Goal: Task Accomplishment & Management: Use online tool/utility

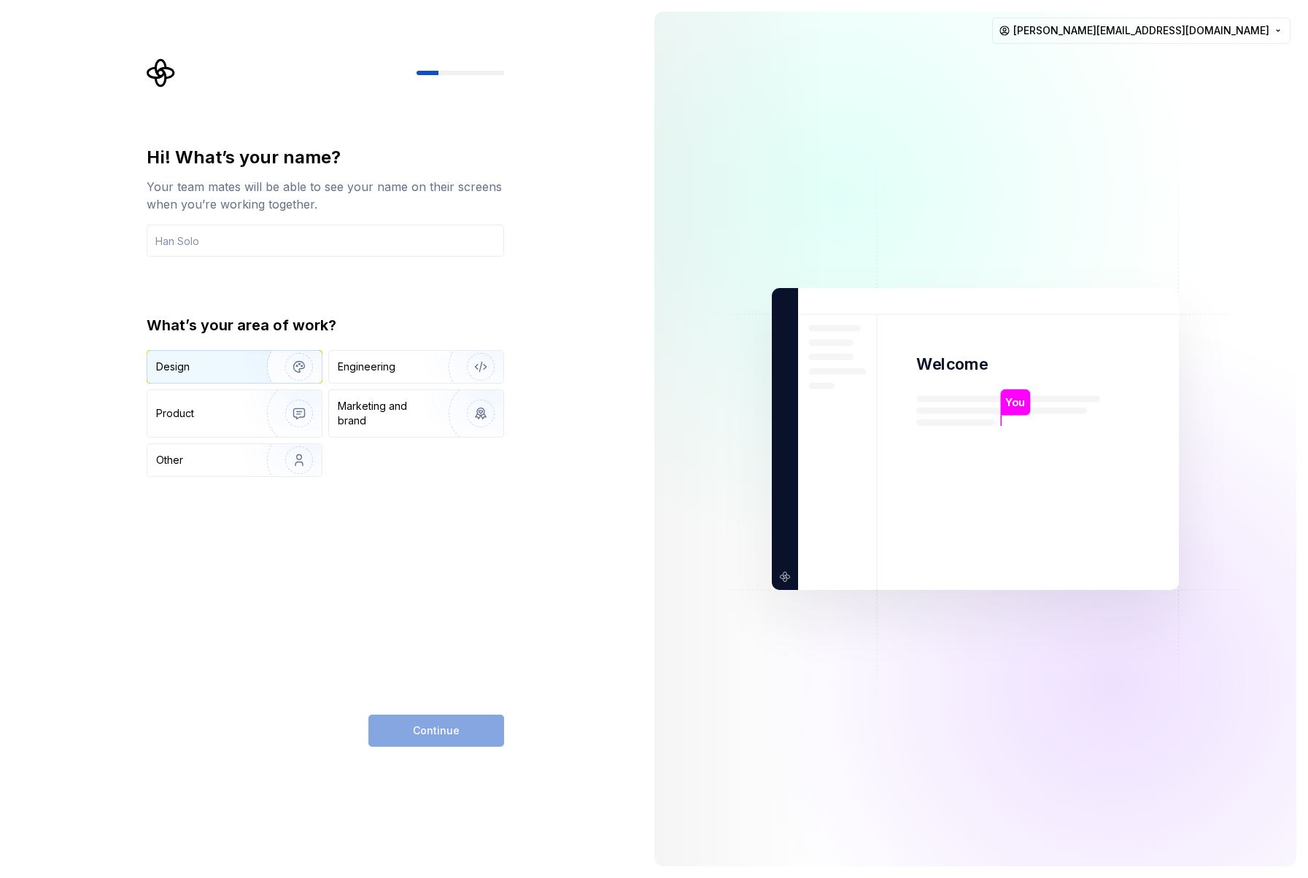
click at [241, 372] on div "Design" at bounding box center [202, 367] width 92 height 15
click at [400, 365] on div "Engineering" at bounding box center [396, 367] width 116 height 15
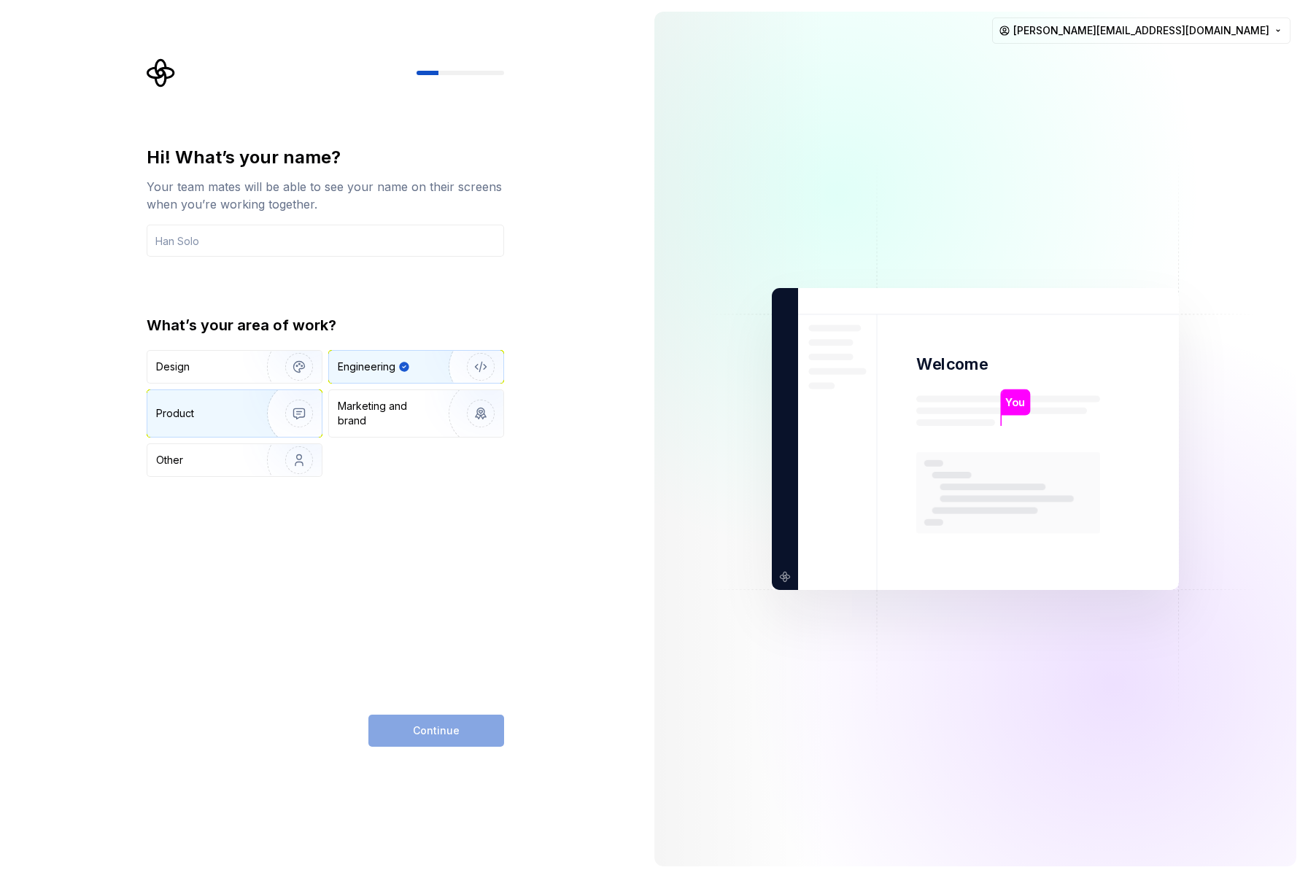
click at [214, 421] on div "Product" at bounding box center [234, 413] width 174 height 47
click at [267, 246] on input "text" at bounding box center [325, 241] width 357 height 32
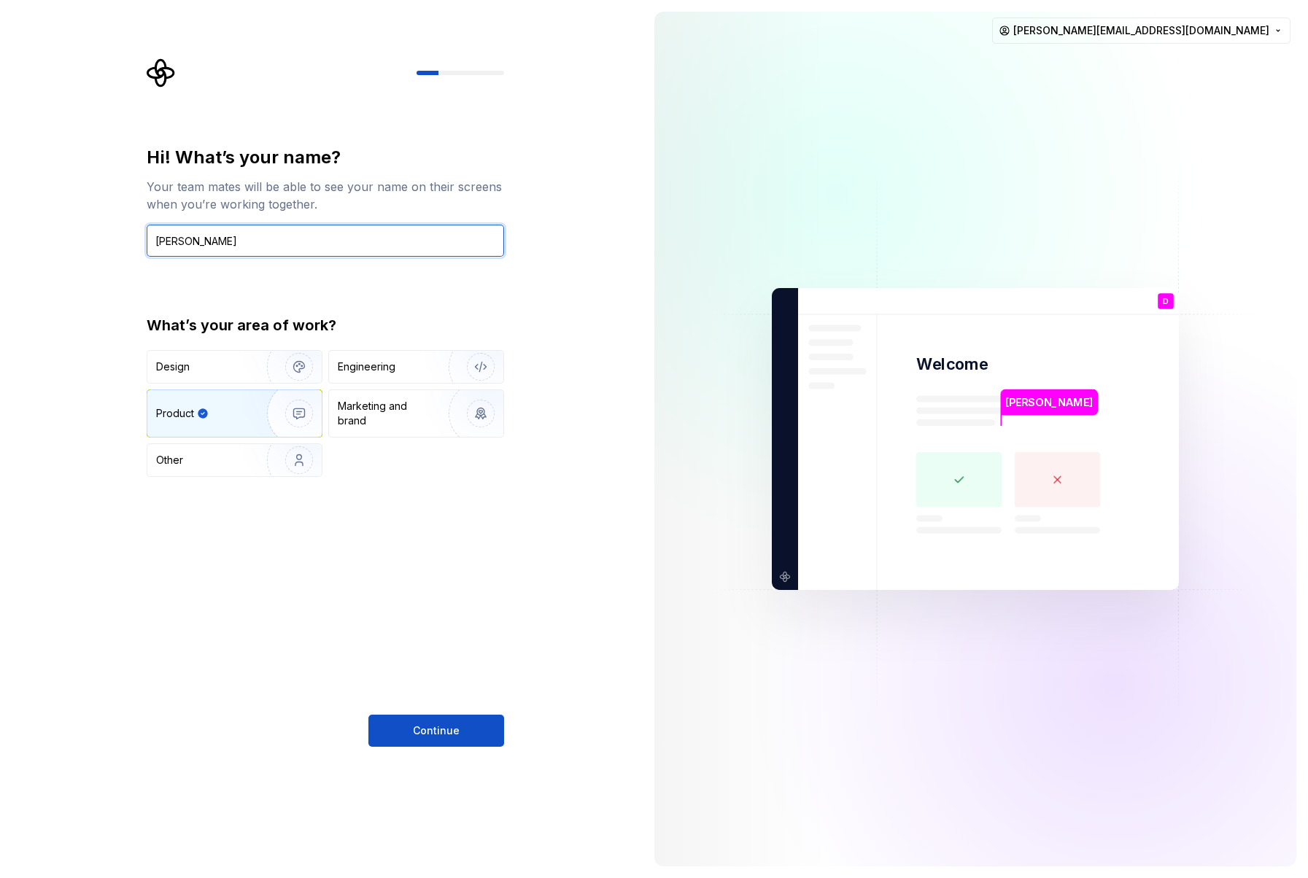
type input "[PERSON_NAME]"
drag, startPoint x: 446, startPoint y: 757, endPoint x: 450, endPoint y: 740, distance: 18.0
click at [446, 756] on div "Hi! What’s your name? Your team mates will be able to see your name on their sc…" at bounding box center [321, 439] width 643 height 878
click at [455, 726] on span "Continue" at bounding box center [436, 731] width 47 height 15
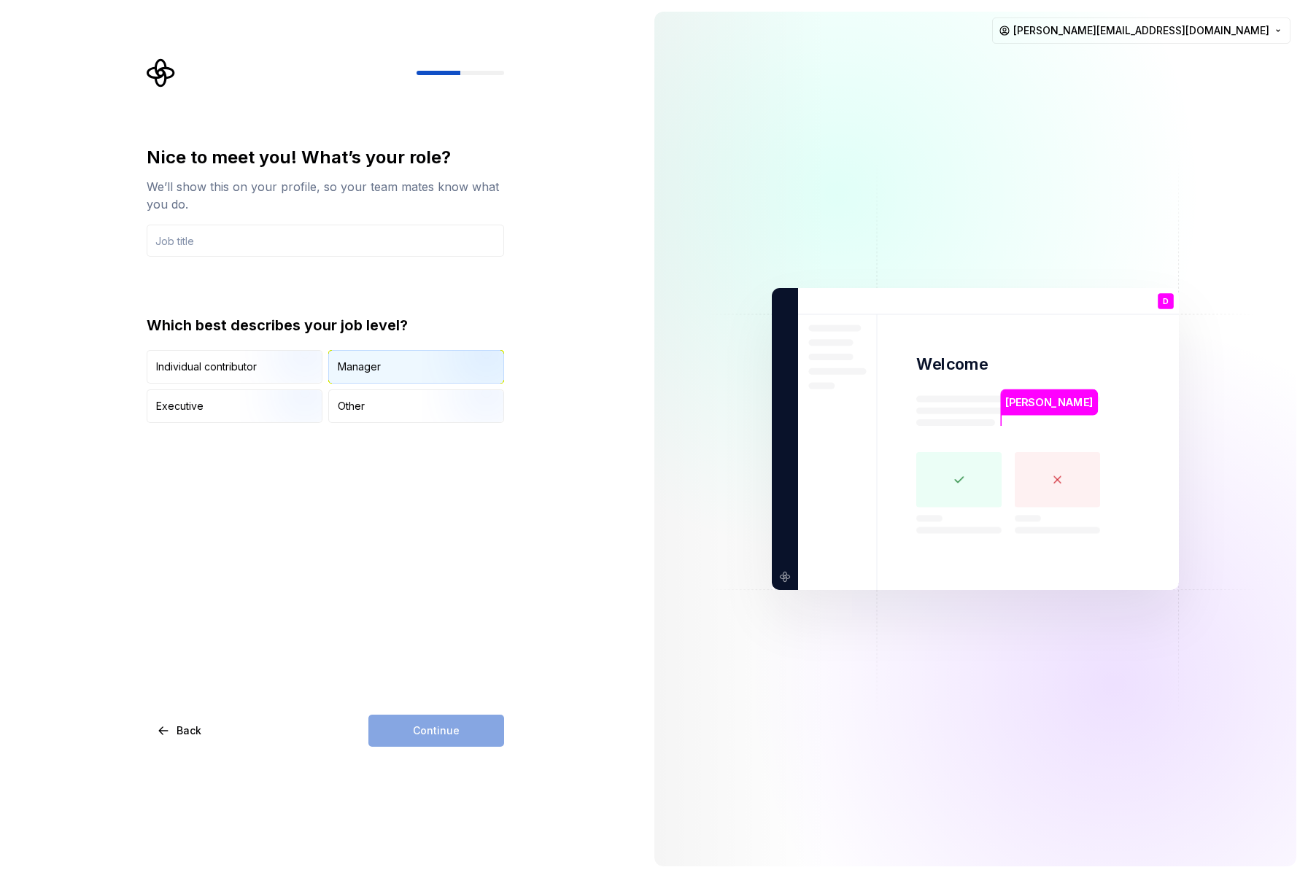
click at [373, 360] on div "Manager" at bounding box center [359, 367] width 43 height 15
click at [270, 241] on input "text" at bounding box center [325, 241] width 357 height 32
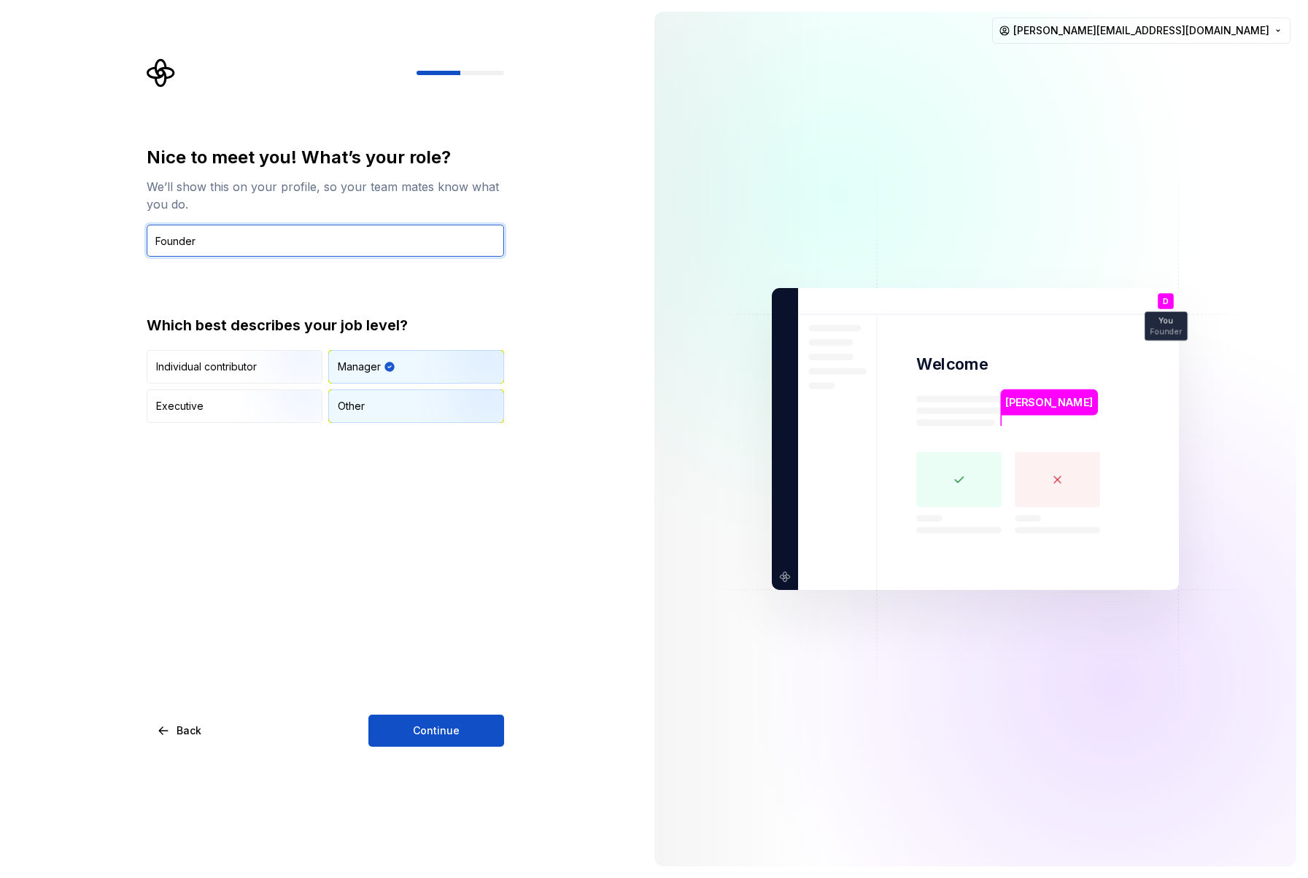
type input "Founder"
click at [411, 415] on div "Nice to meet you! What’s your role? We’ll show this on your profile, so your te…" at bounding box center [325, 446] width 357 height 601
click at [414, 409] on div "Other" at bounding box center [416, 406] width 174 height 32
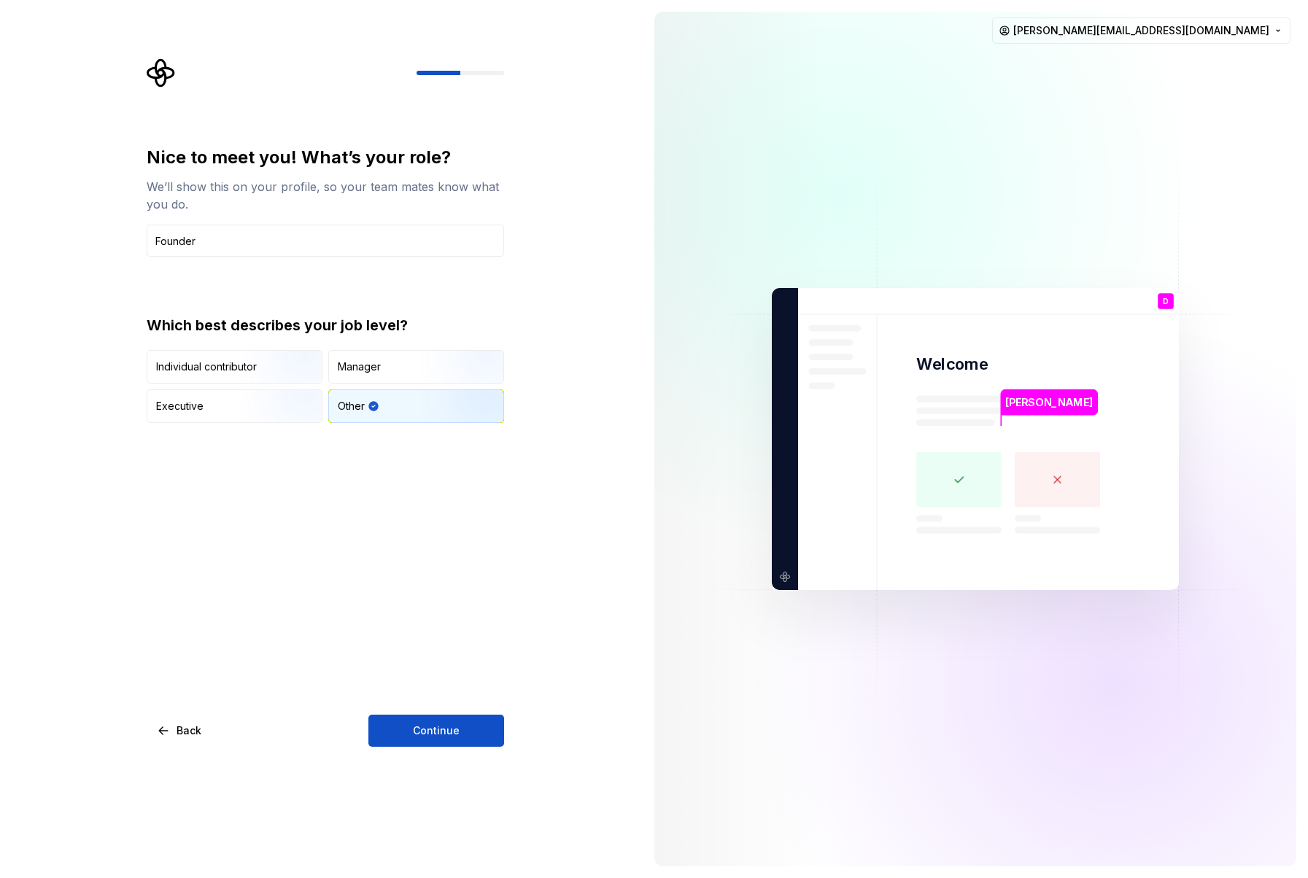
click at [470, 724] on button "Continue" at bounding box center [436, 731] width 136 height 32
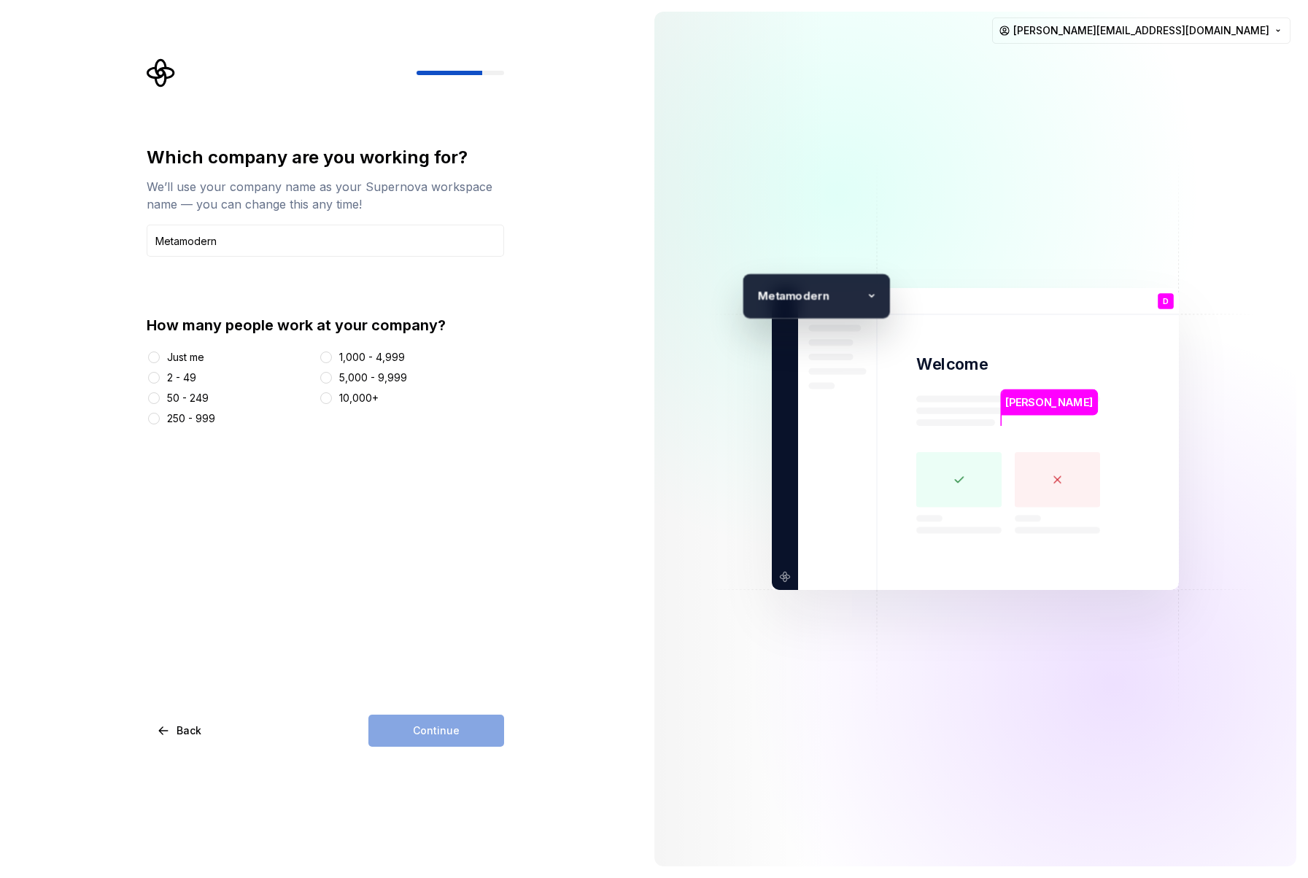
type input "Metamodern"
click at [198, 380] on div "2 - 49" at bounding box center [230, 378] width 166 height 15
click at [190, 379] on div "2 - 49" at bounding box center [181, 378] width 29 height 15
click at [160, 379] on button "2 - 49" at bounding box center [154, 378] width 12 height 12
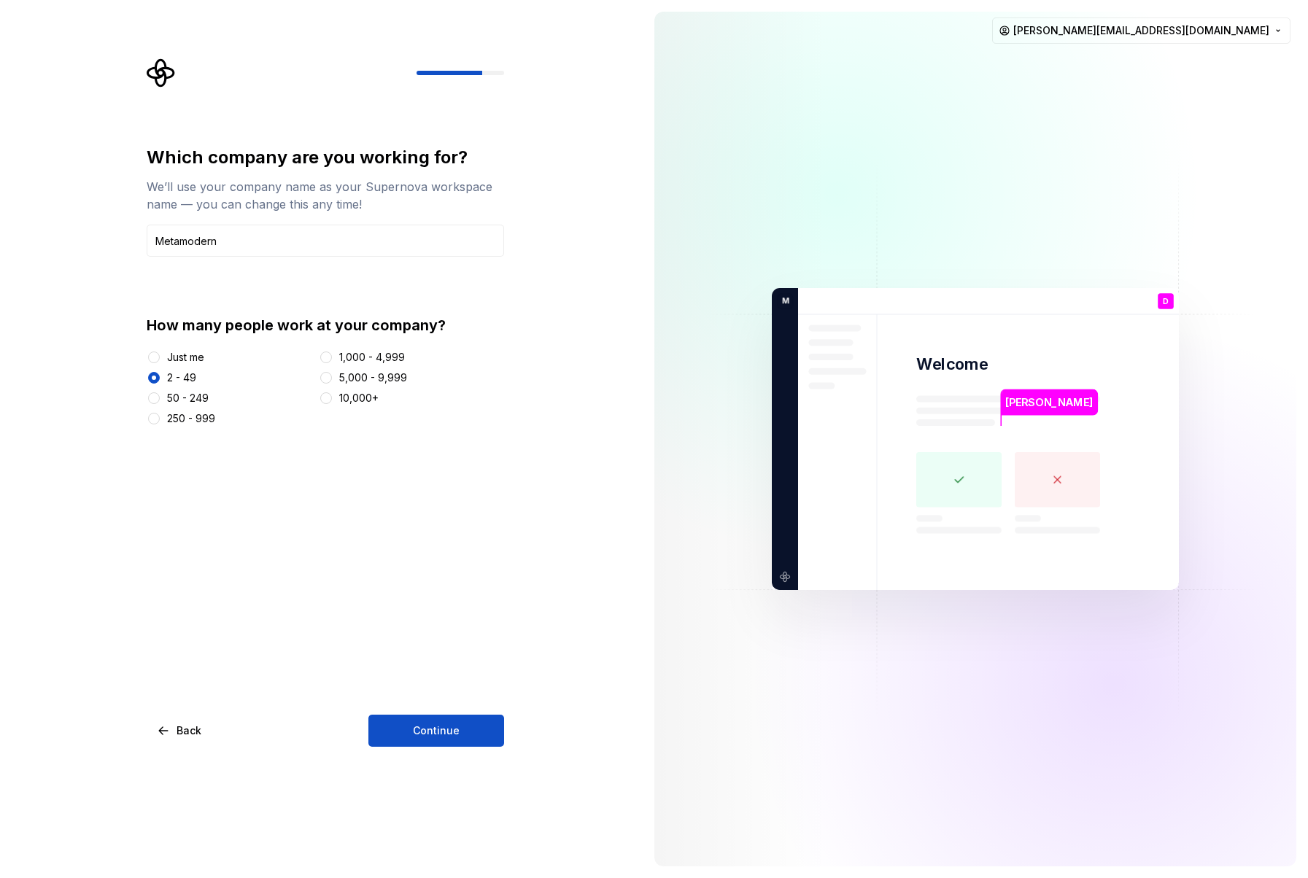
click at [468, 715] on button "Continue" at bounding box center [436, 731] width 136 height 32
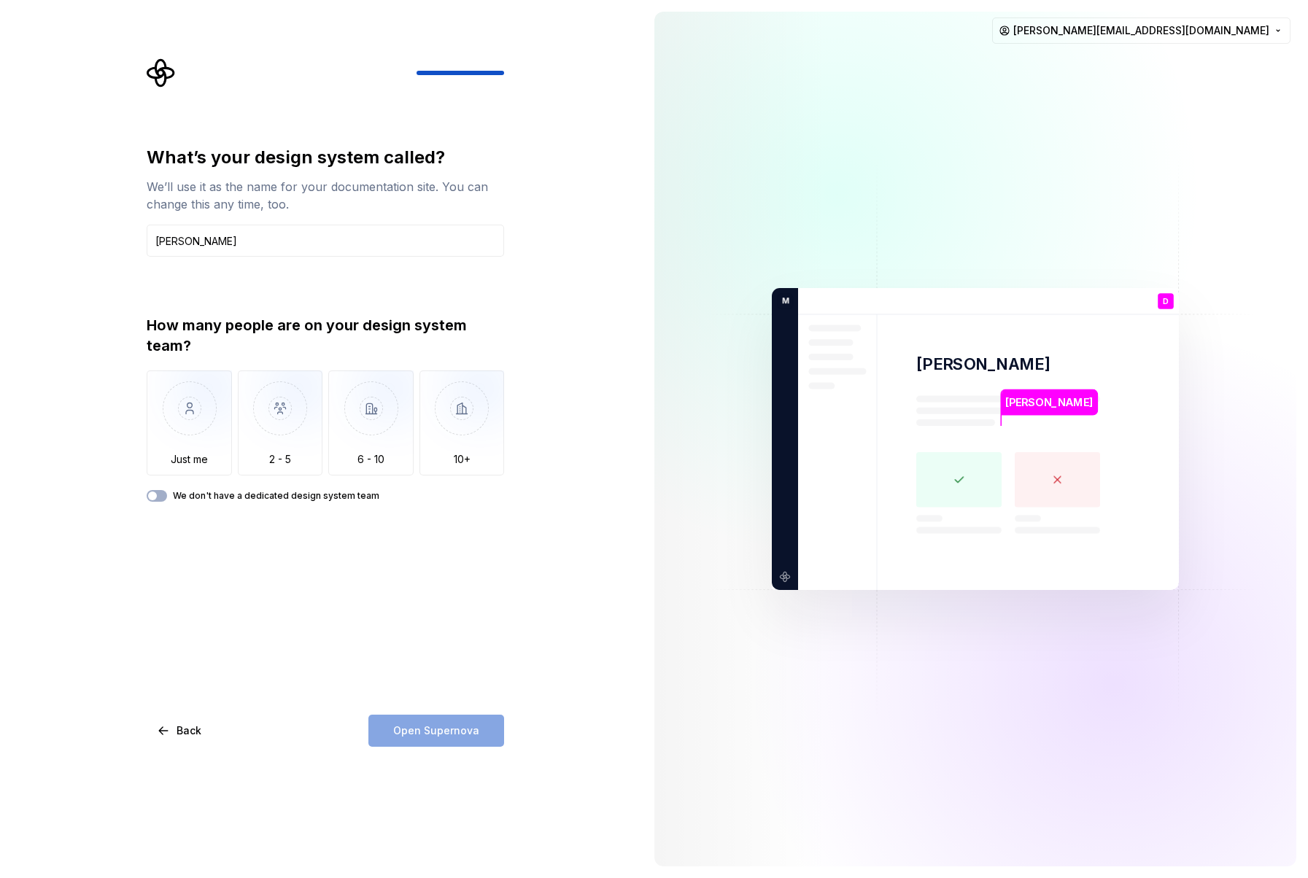
type input "[PERSON_NAME]"
click at [128, 403] on div "What’s your design system called? We’ll use it as the name for your documentati…" at bounding box center [321, 439] width 643 height 878
click at [215, 406] on img "button" at bounding box center [189, 420] width 85 height 98
click at [470, 739] on button "Open Supernova" at bounding box center [436, 731] width 136 height 32
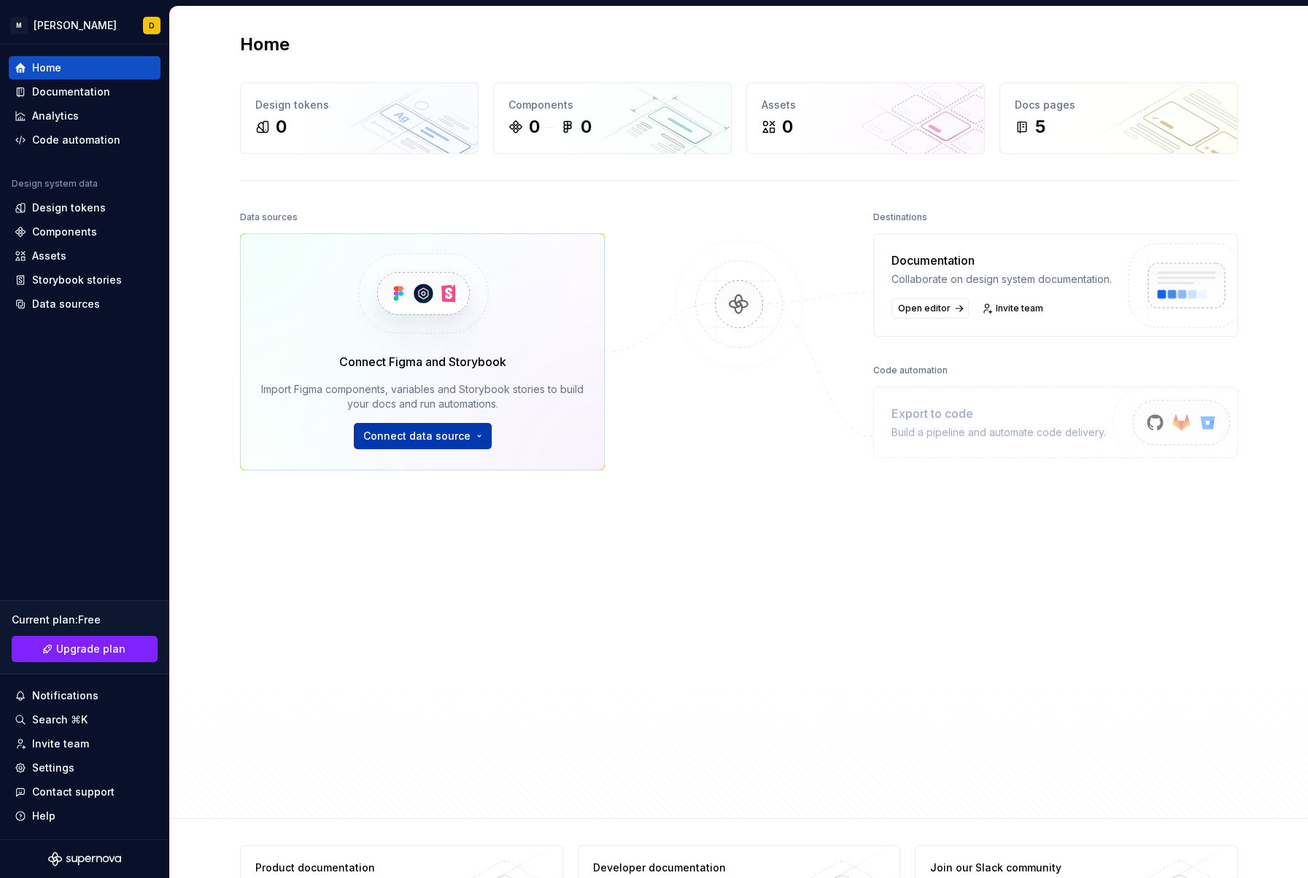
click at [435, 433] on html "M Mozart D Home Documentation Analytics Code automation Design system data Desi…" at bounding box center [654, 439] width 1308 height 878
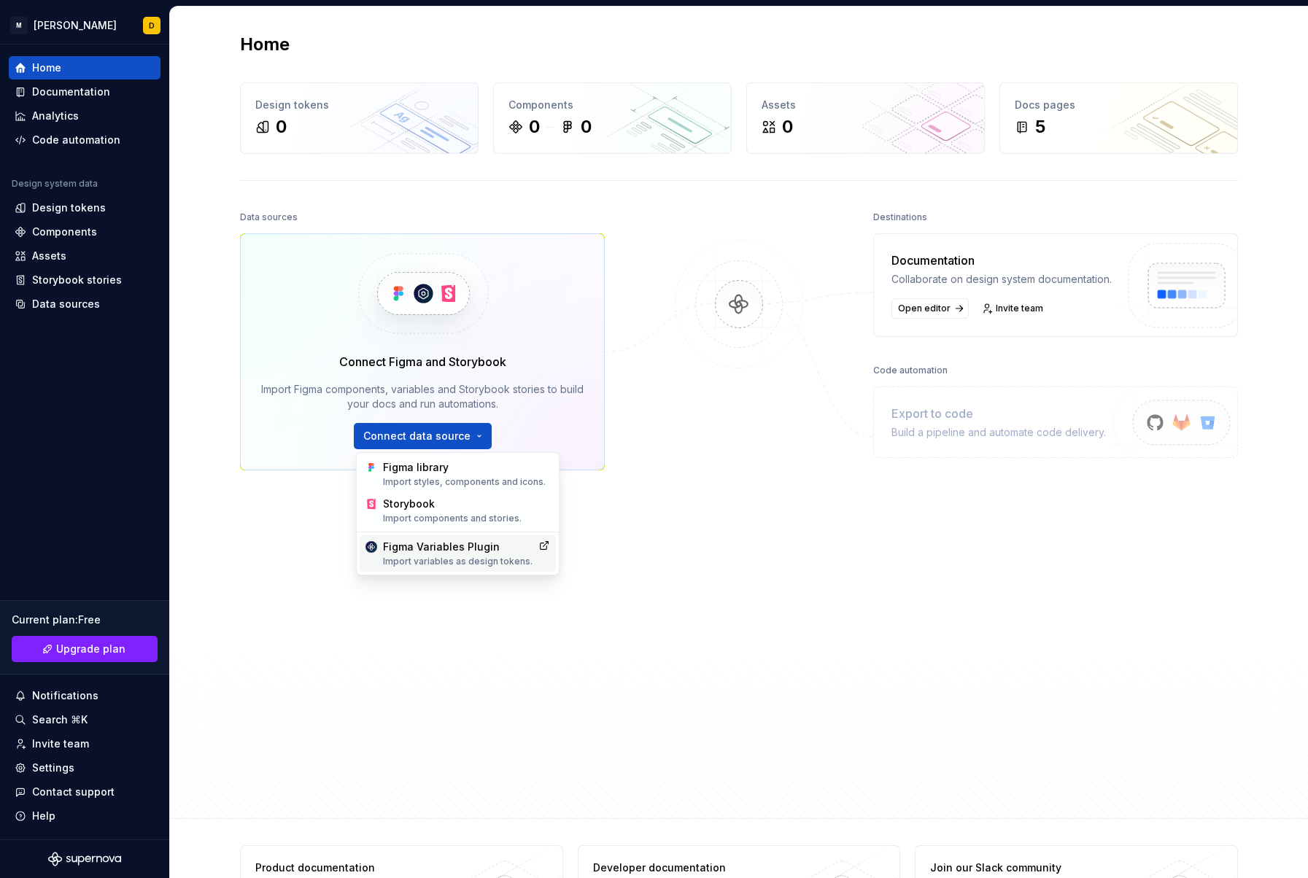
click at [443, 552] on div "Figma Variables Plugin Import variables as design tokens." at bounding box center [458, 554] width 150 height 28
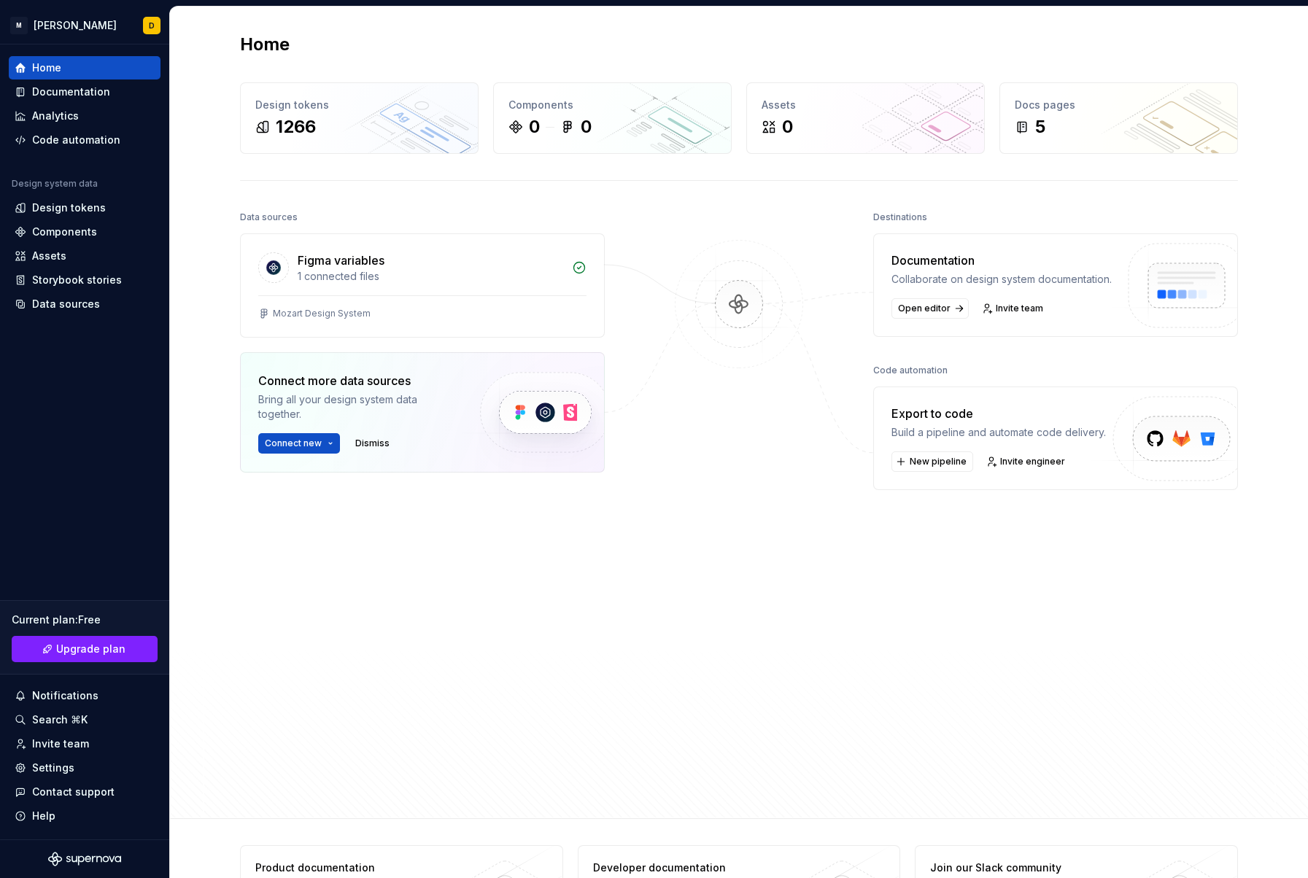
click at [591, 633] on div "Data sources Figma variables 1 connected files Mozart Design System Connect mor…" at bounding box center [422, 470] width 365 height 527
click at [318, 113] on div "Design tokens 1266" at bounding box center [359, 118] width 237 height 70
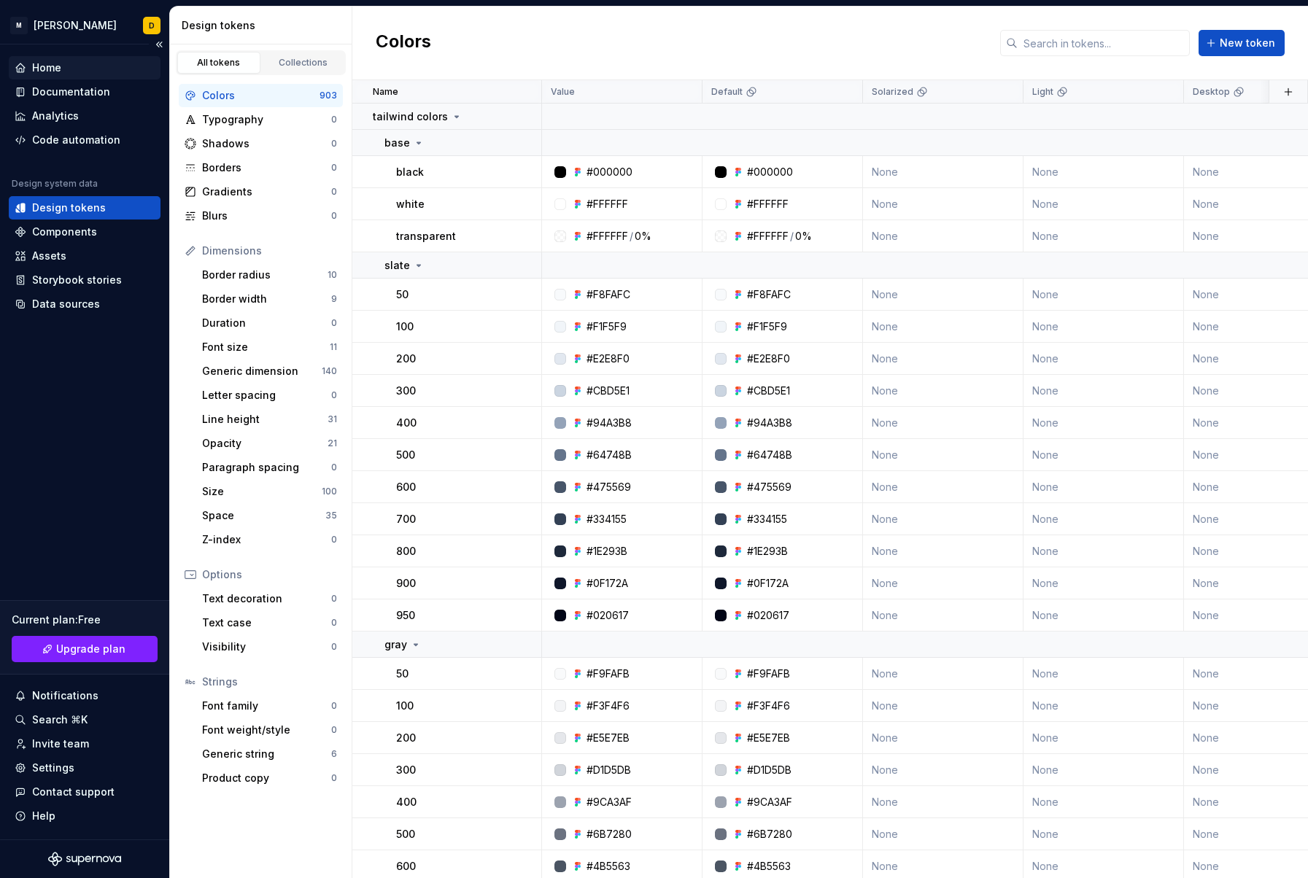
click at [69, 63] on div "Home" at bounding box center [85, 68] width 140 height 15
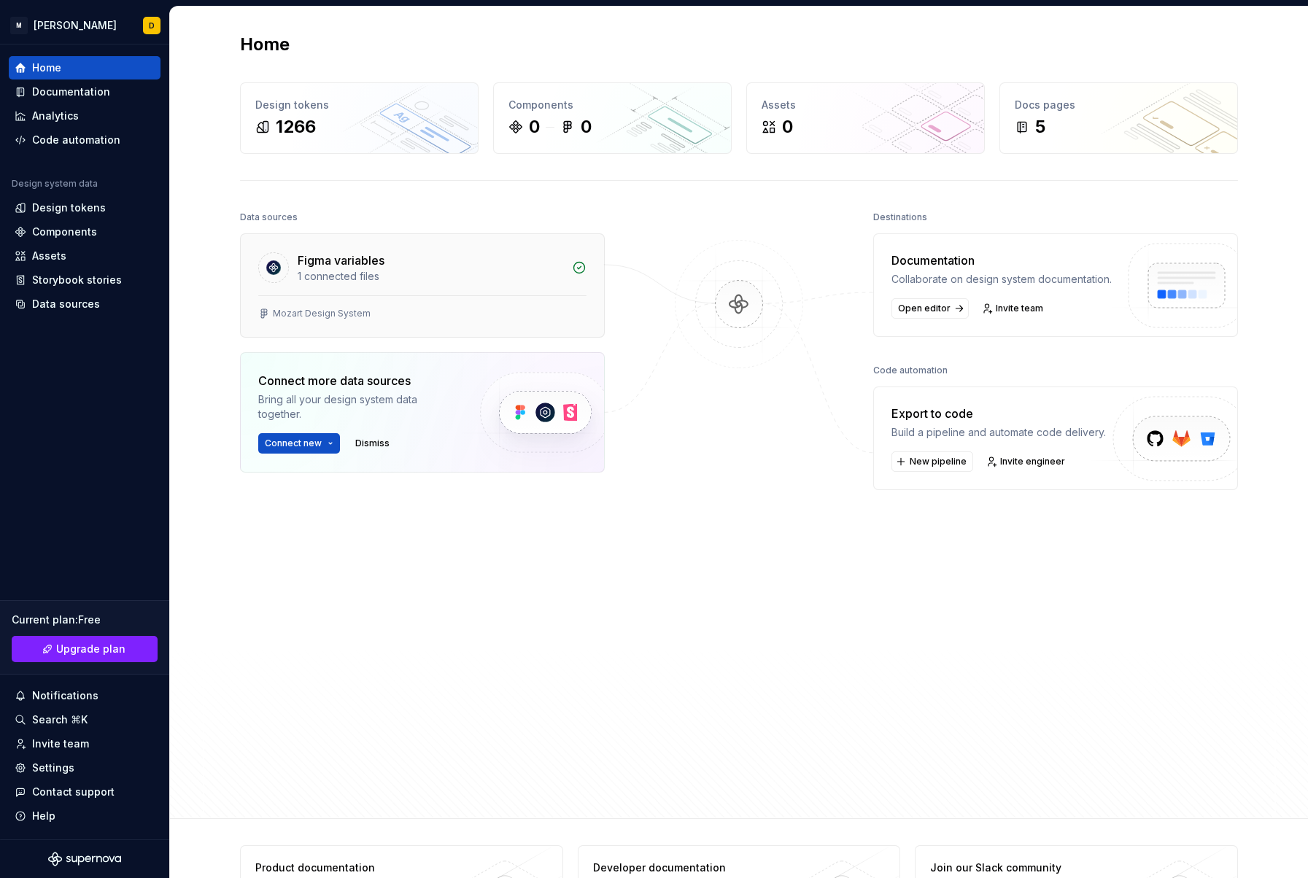
click at [416, 267] on div "Figma variables" at bounding box center [430, 261] width 265 height 18
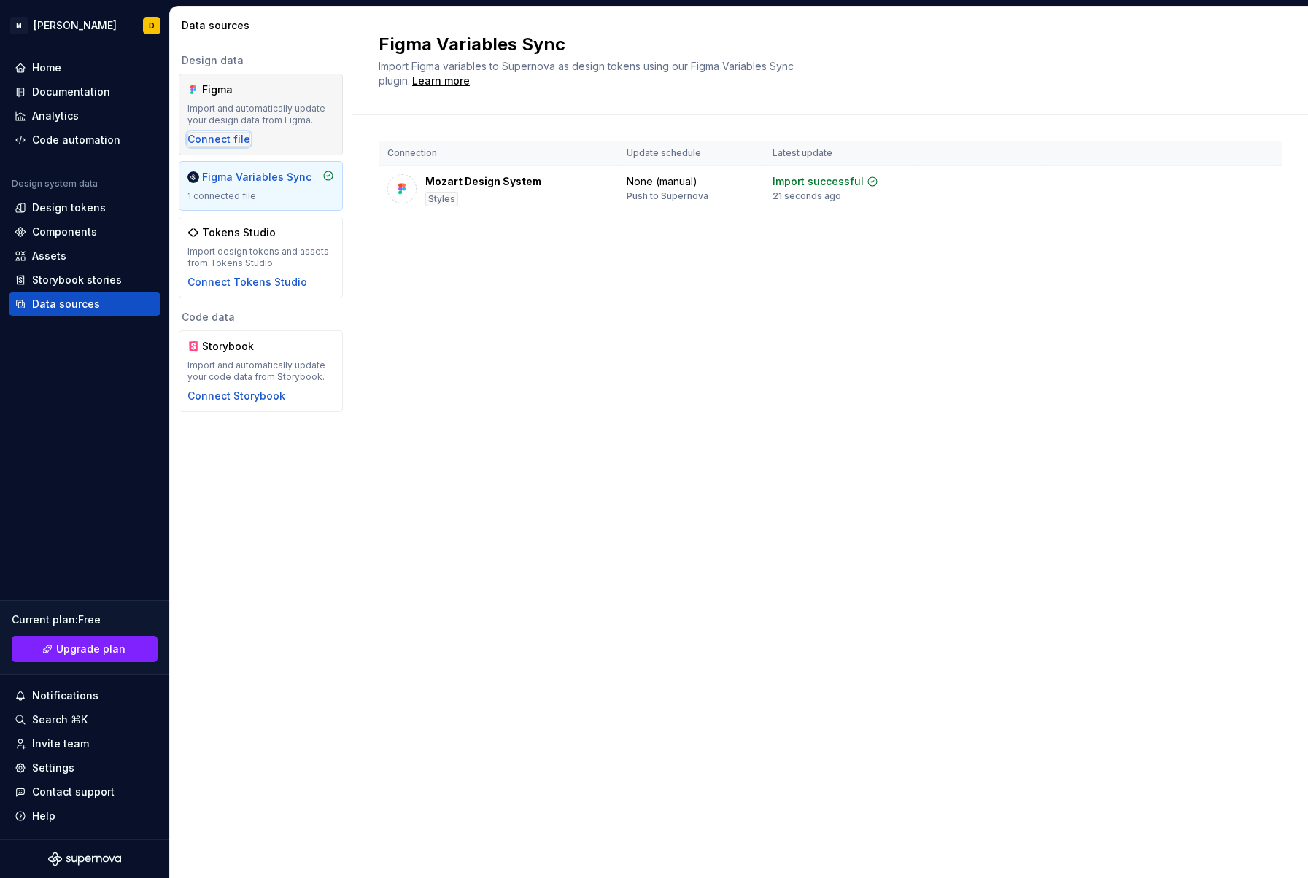
click at [232, 139] on div "Connect file" at bounding box center [218, 139] width 63 height 15
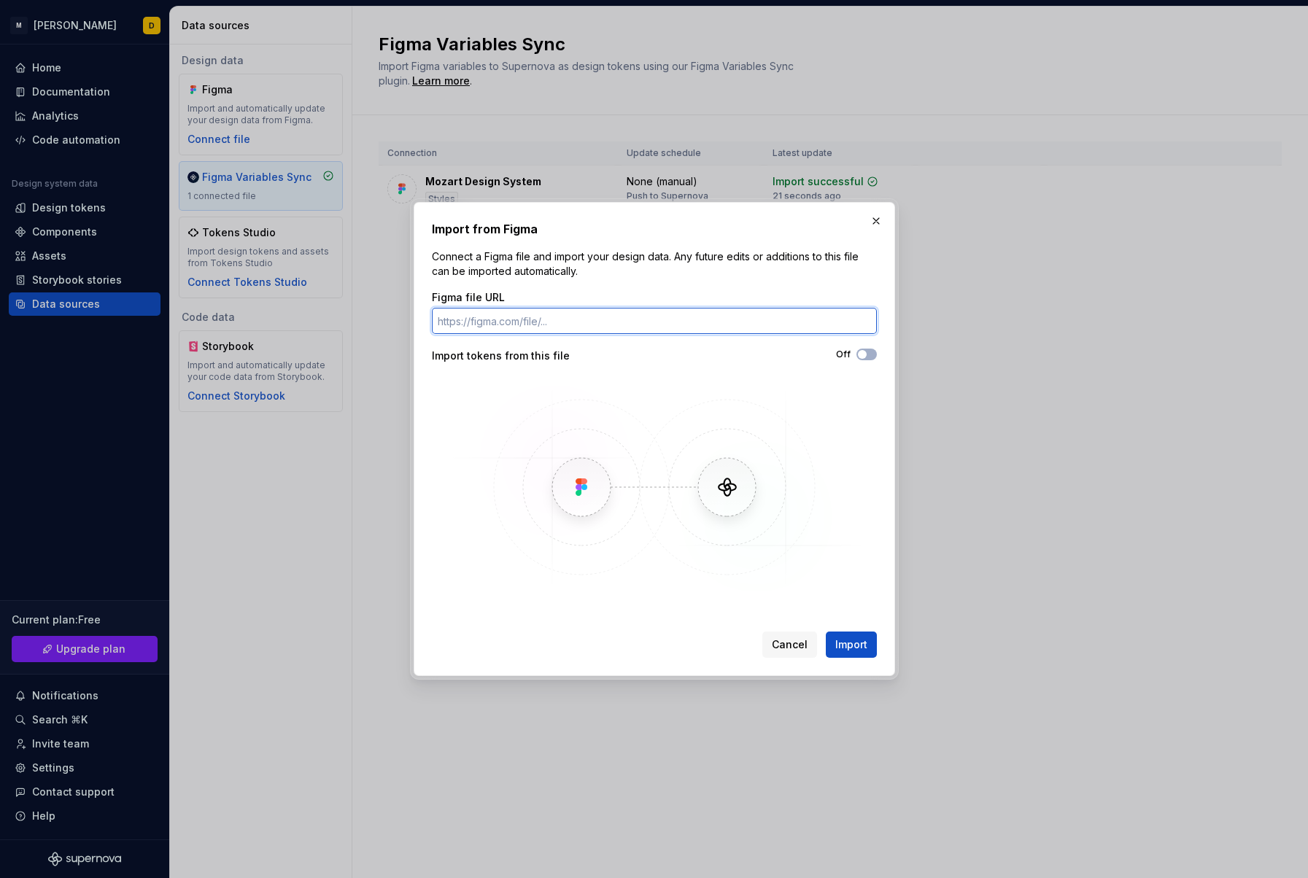
paste input "[URL][DOMAIN_NAME]"
type input "[URL][DOMAIN_NAME]"
click at [861, 652] on button "Import" at bounding box center [851, 645] width 51 height 26
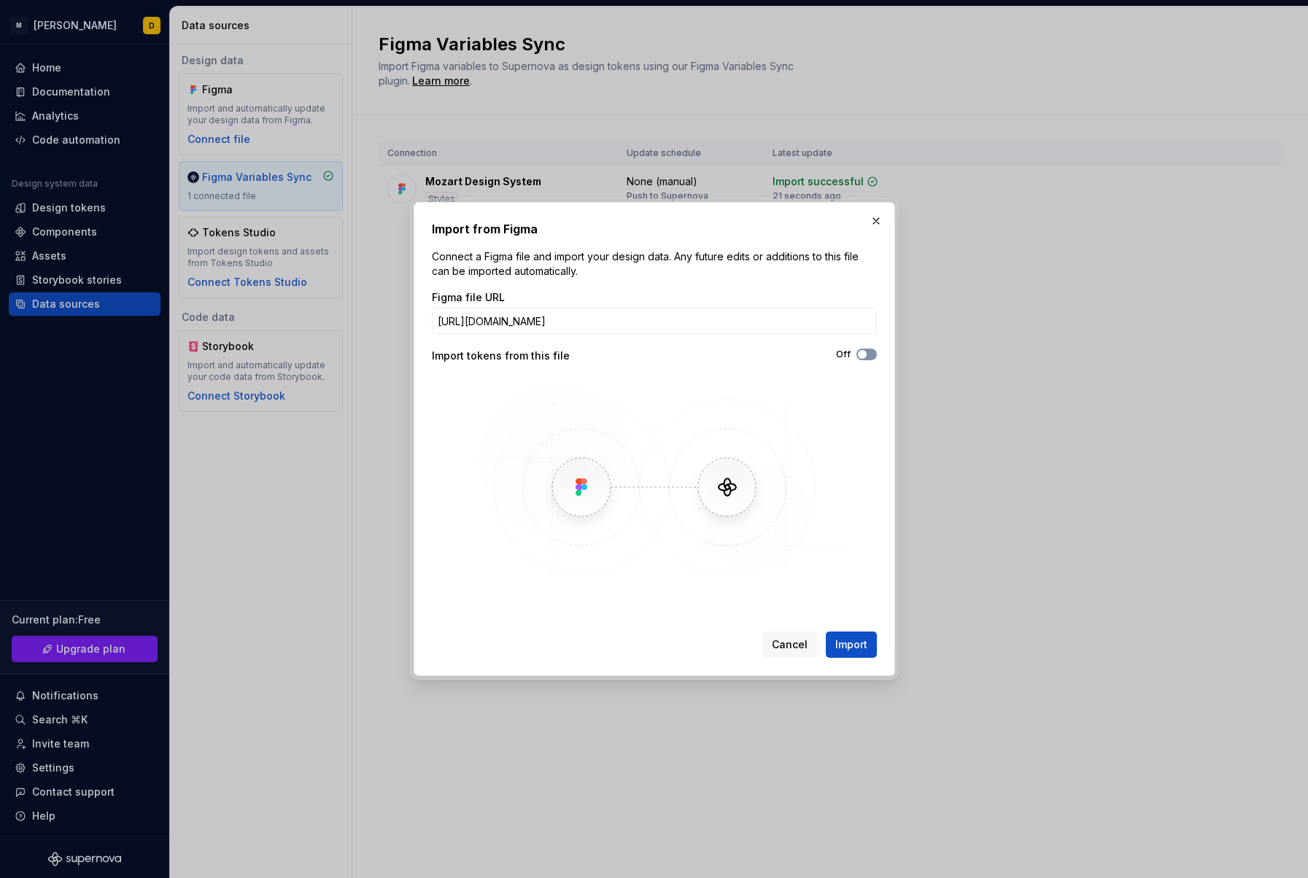
click at [871, 351] on button "Off" at bounding box center [866, 355] width 20 height 12
click at [846, 649] on span "Import" at bounding box center [851, 644] width 32 height 15
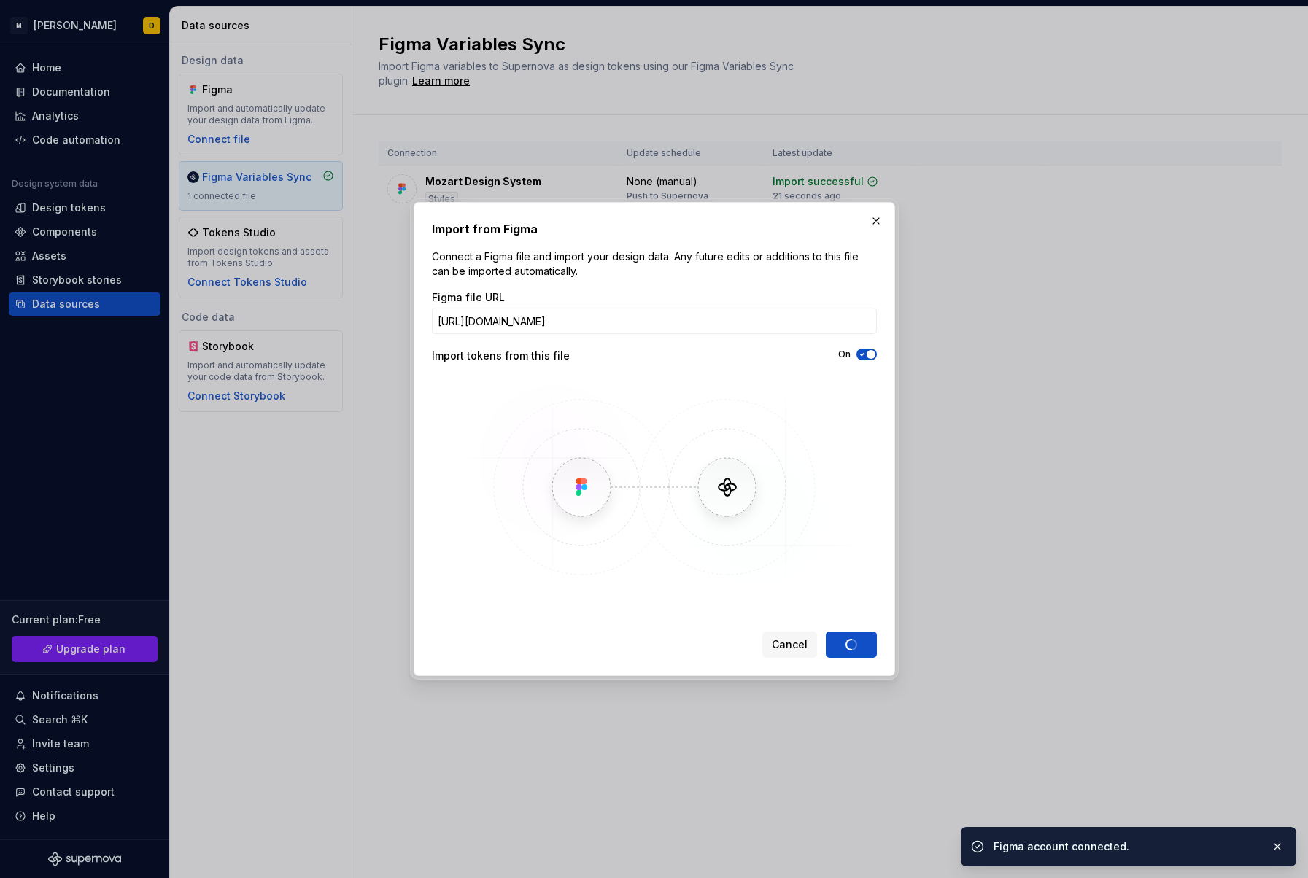
click at [869, 215] on button "button" at bounding box center [876, 221] width 20 height 20
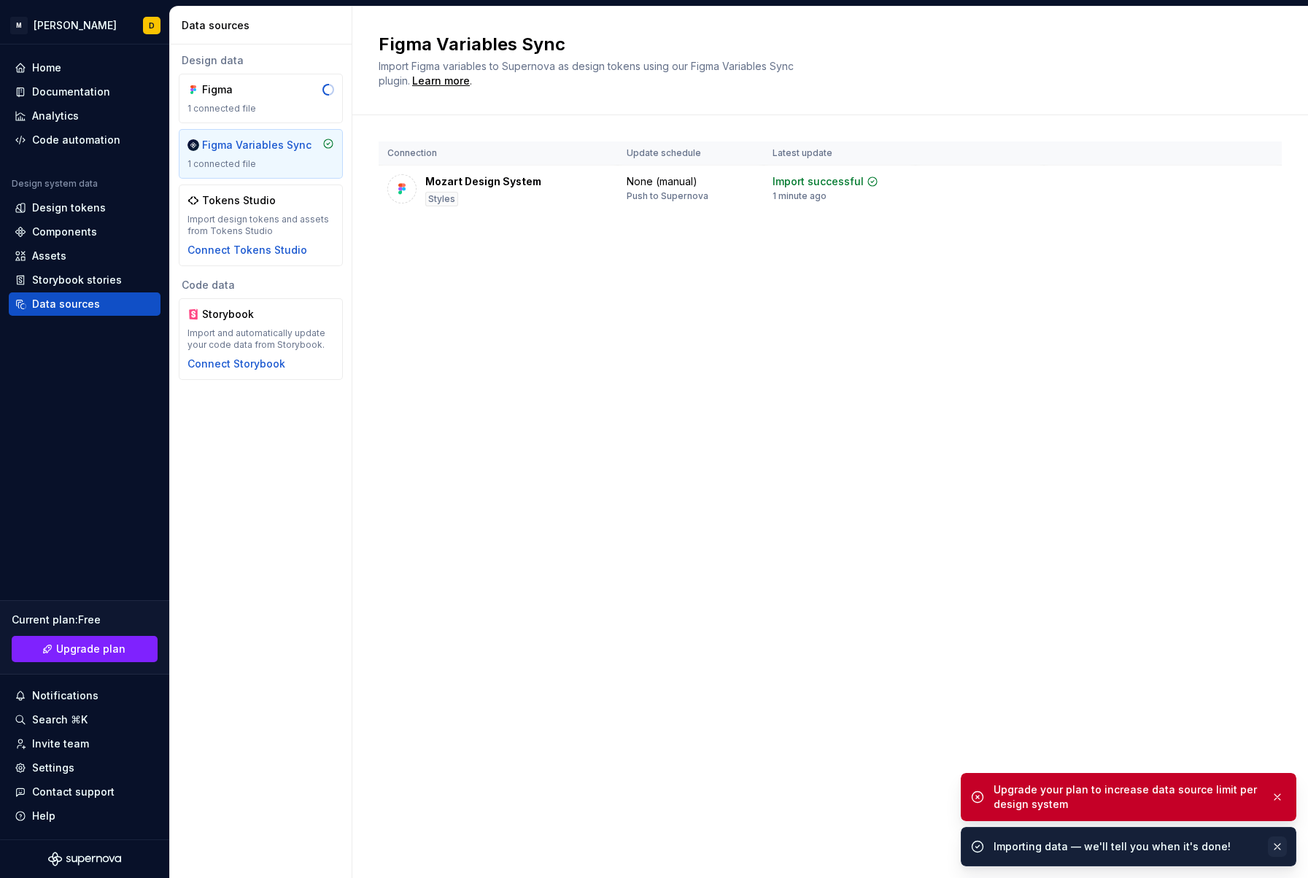
click at [1281, 848] on button "button" at bounding box center [1277, 847] width 19 height 20
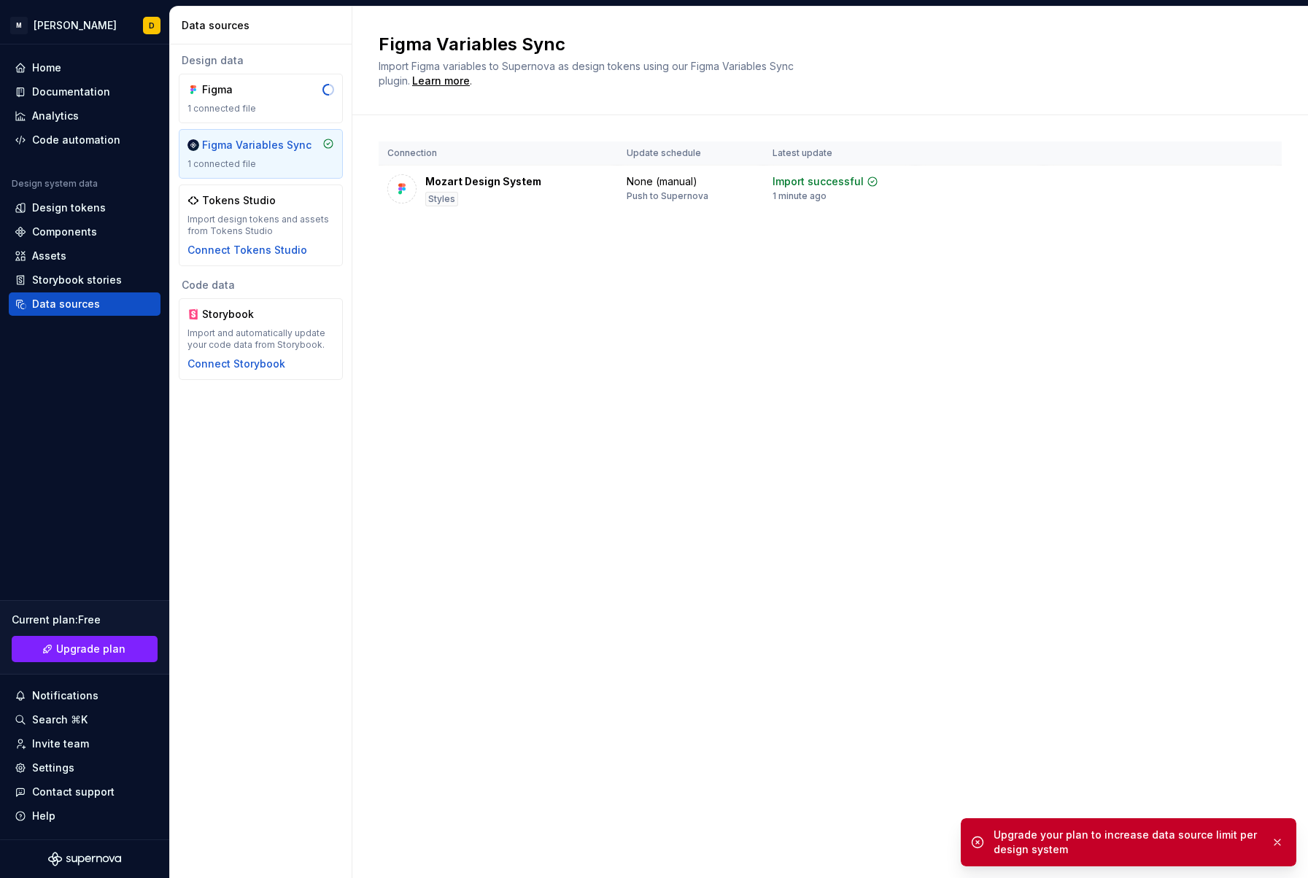
drag, startPoint x: 1275, startPoint y: 834, endPoint x: 1221, endPoint y: 791, distance: 69.5
click at [1275, 834] on button "button" at bounding box center [1277, 842] width 19 height 20
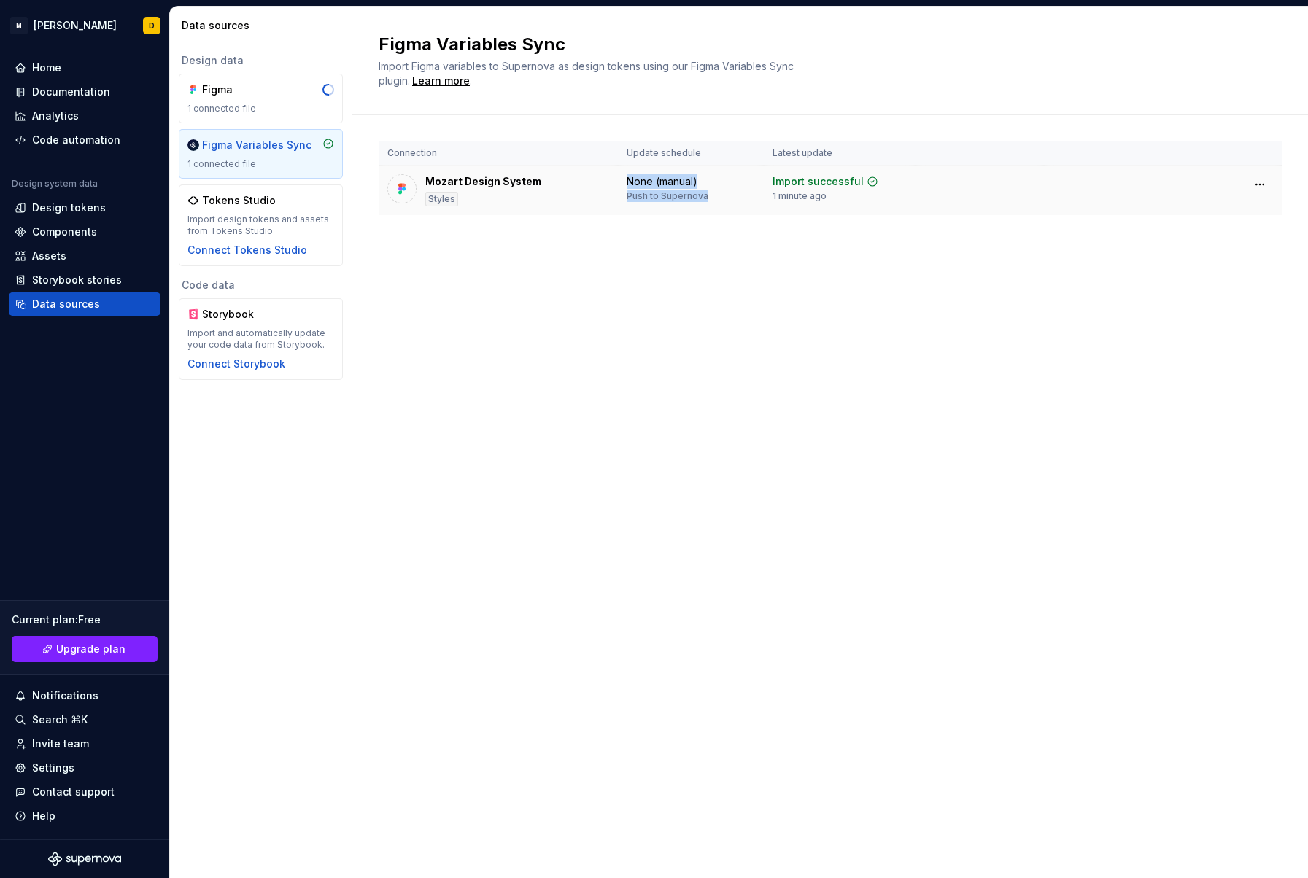
drag, startPoint x: 627, startPoint y: 181, endPoint x: 759, endPoint y: 193, distance: 132.5
click at [759, 193] on td "None (manual) Push to Supernova" at bounding box center [691, 191] width 146 height 50
click at [1255, 186] on html "M Mozart D Home Documentation Analytics Code automation Design system data Desi…" at bounding box center [654, 439] width 1308 height 878
drag, startPoint x: 1101, startPoint y: 187, endPoint x: 1049, endPoint y: 187, distance: 52.5
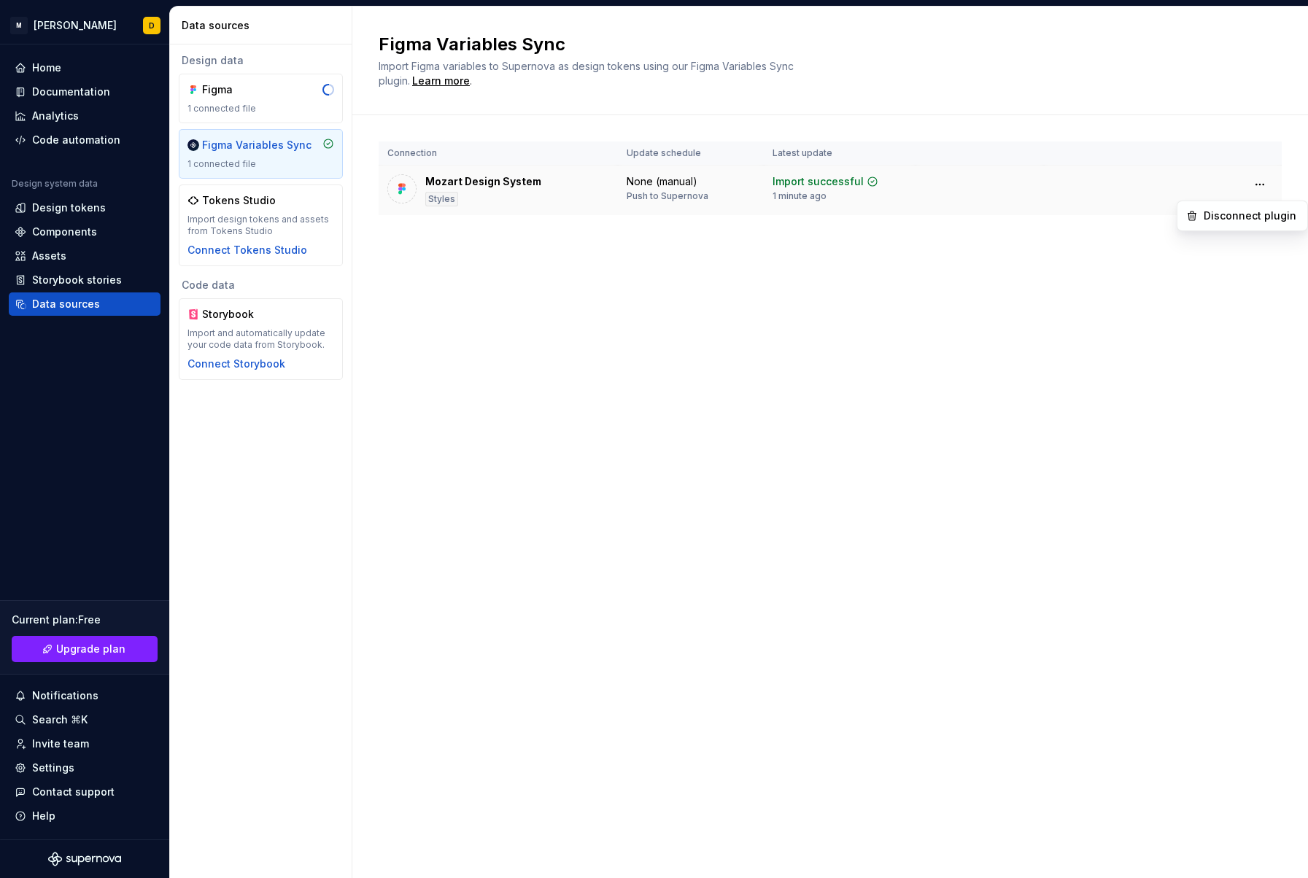
click at [1101, 187] on html "M Mozart D Home Documentation Analytics Code automation Design system data Desi…" at bounding box center [654, 439] width 1308 height 878
click at [508, 185] on div "Mozart Design System" at bounding box center [483, 181] width 116 height 15
click at [1260, 206] on tr "Mozart Design System Styles None (manual) Push to Supernova Import successful 1…" at bounding box center [830, 191] width 903 height 50
click at [1260, 187] on html "M Mozart D Home Documentation Analytics Code automation Design system data Desi…" at bounding box center [654, 439] width 1308 height 878
click at [1222, 221] on div "Disconnect plugin" at bounding box center [1250, 216] width 95 height 15
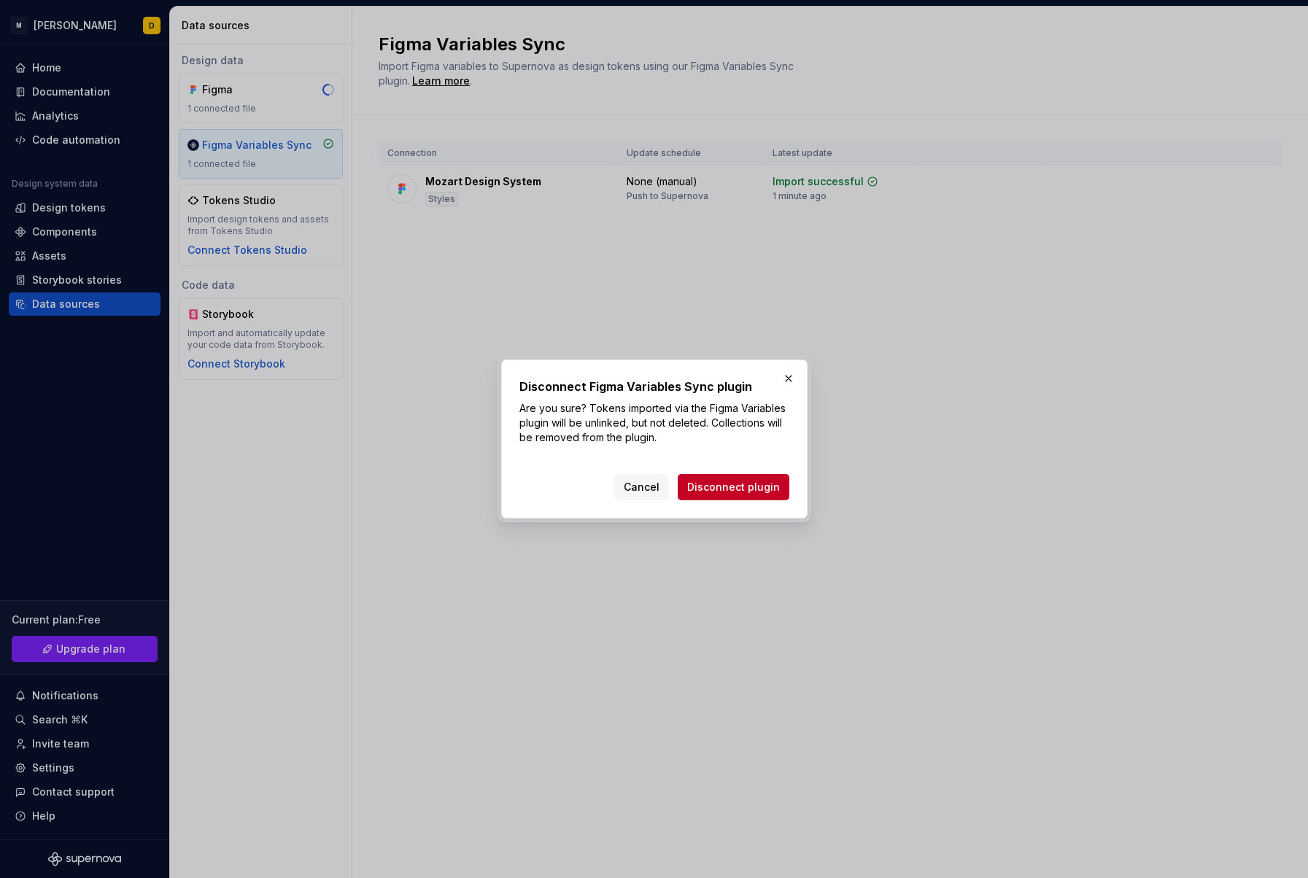
click at [772, 484] on span "Disconnect plugin" at bounding box center [733, 487] width 93 height 15
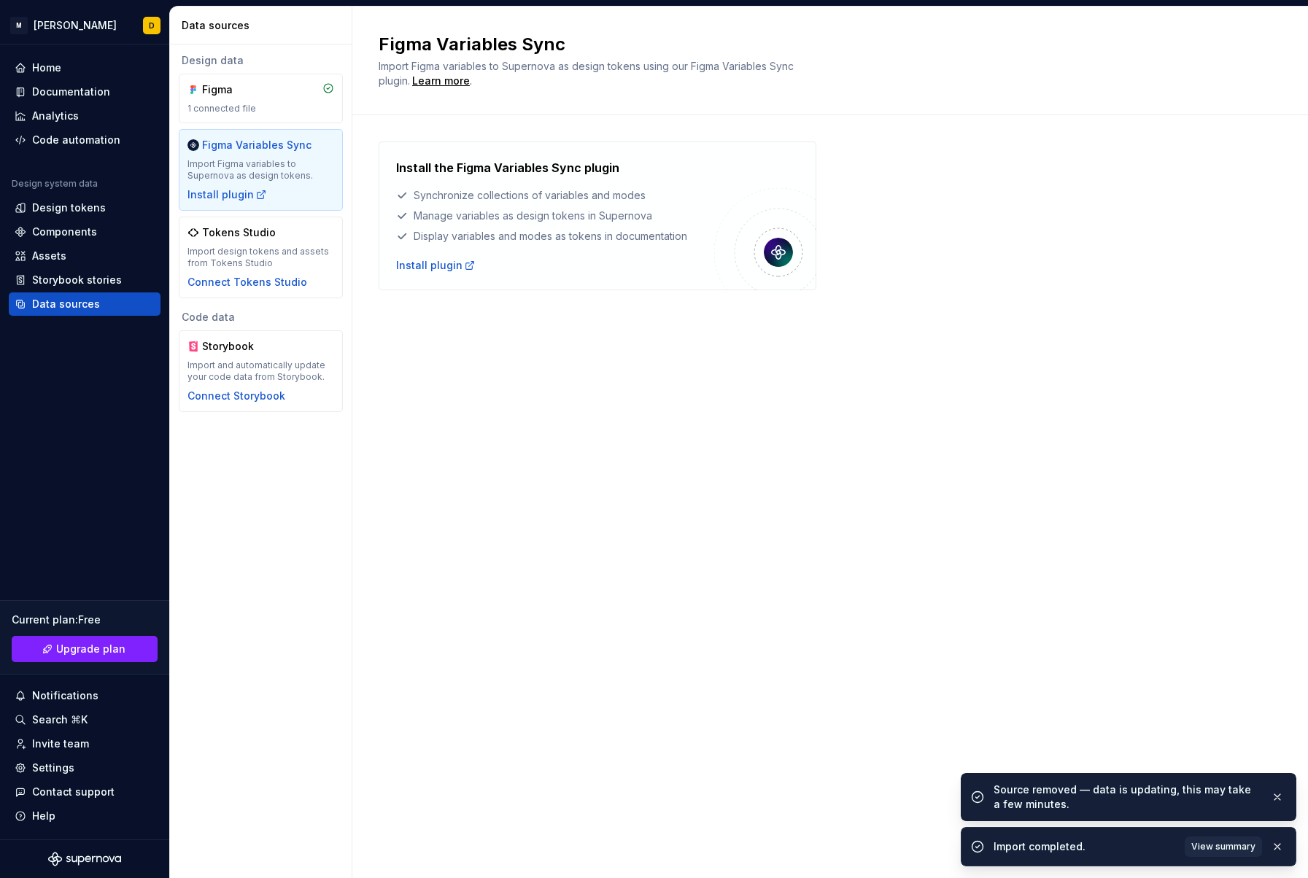
click at [1274, 798] on button "button" at bounding box center [1277, 797] width 19 height 20
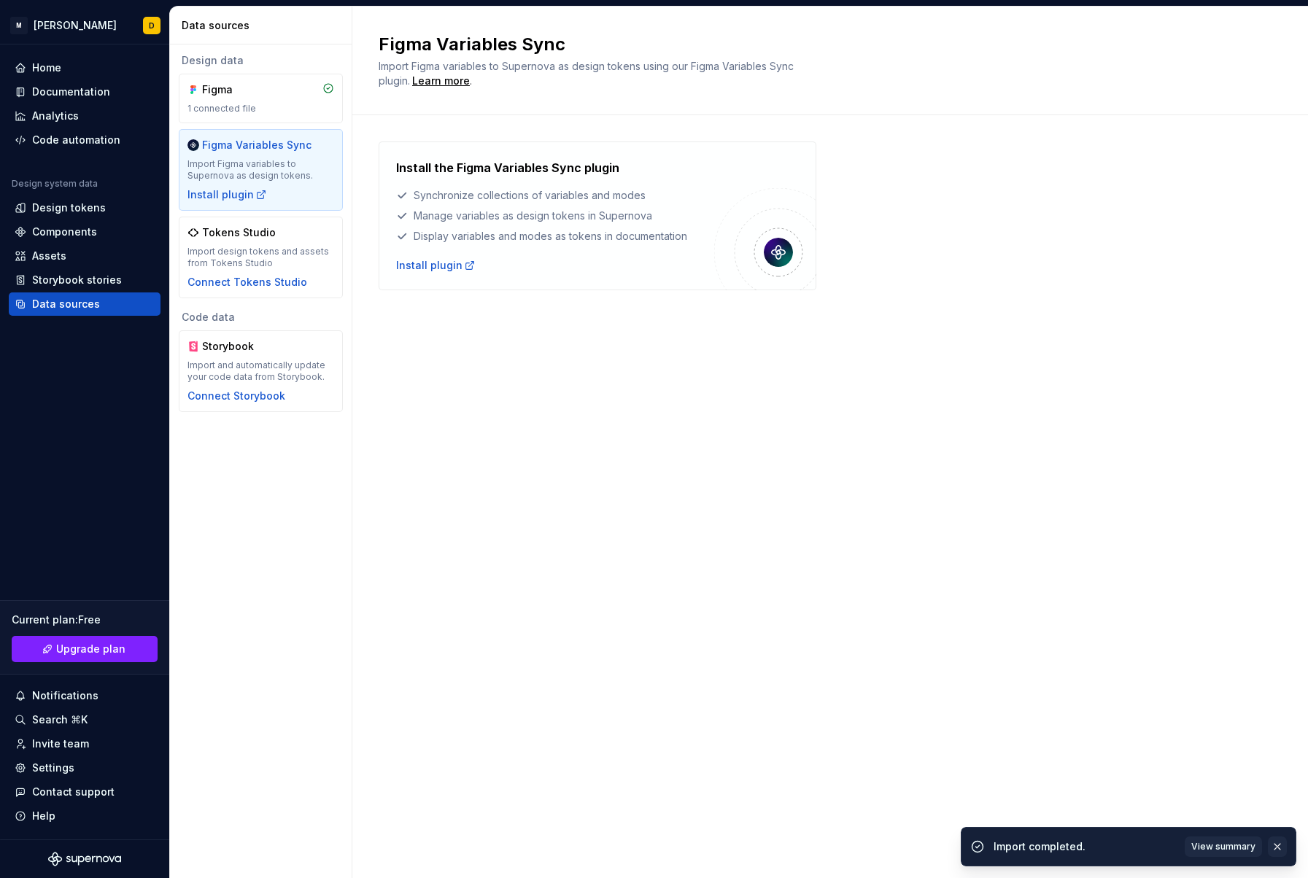
click at [1282, 848] on button "button" at bounding box center [1277, 847] width 19 height 20
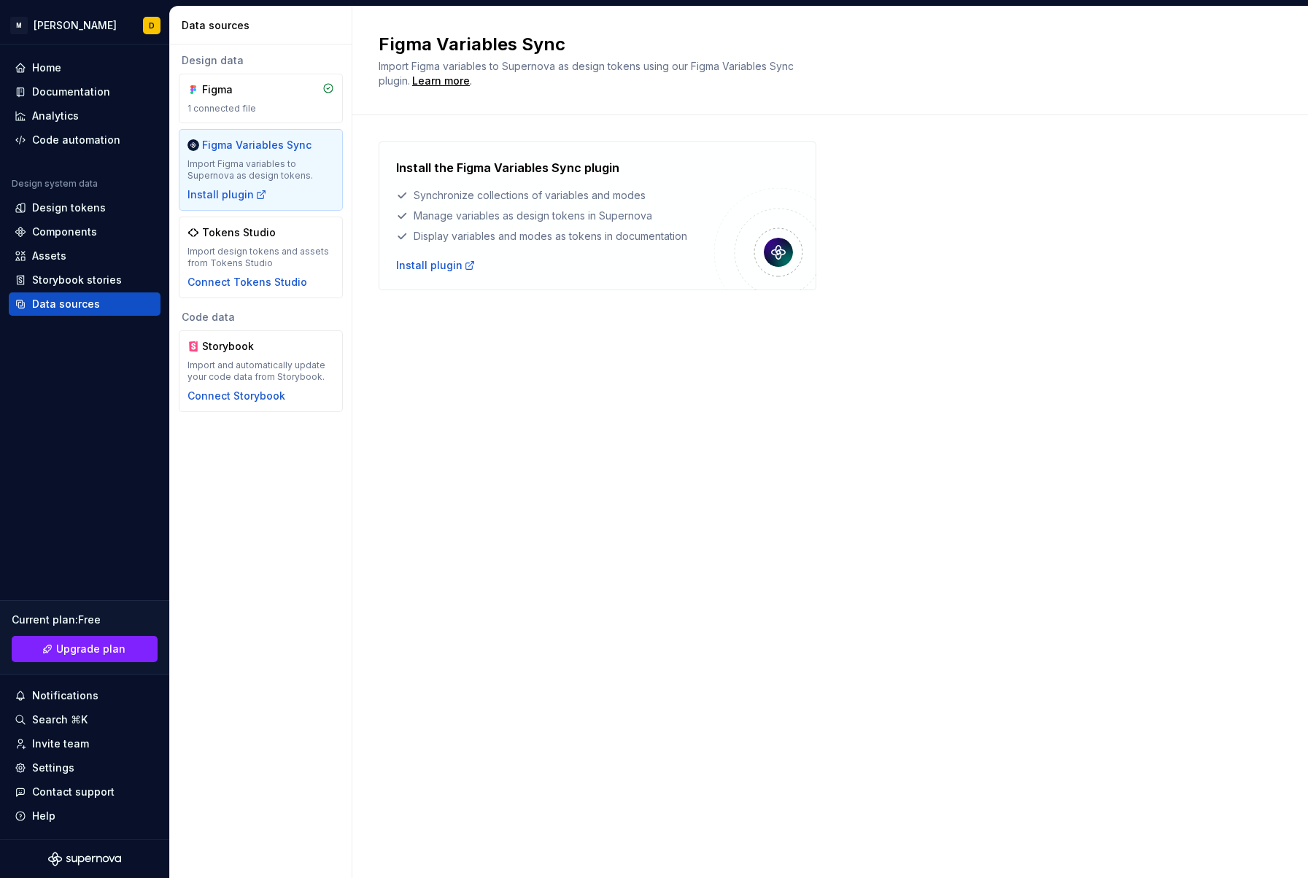
drag, startPoint x: 581, startPoint y: 486, endPoint x: 544, endPoint y: 468, distance: 41.4
click at [568, 481] on div "Figma Variables Sync Import Figma variables to Supernova as design tokens using…" at bounding box center [829, 443] width 955 height 872
click at [293, 114] on div "Figma 1 connected file" at bounding box center [261, 99] width 164 height 50
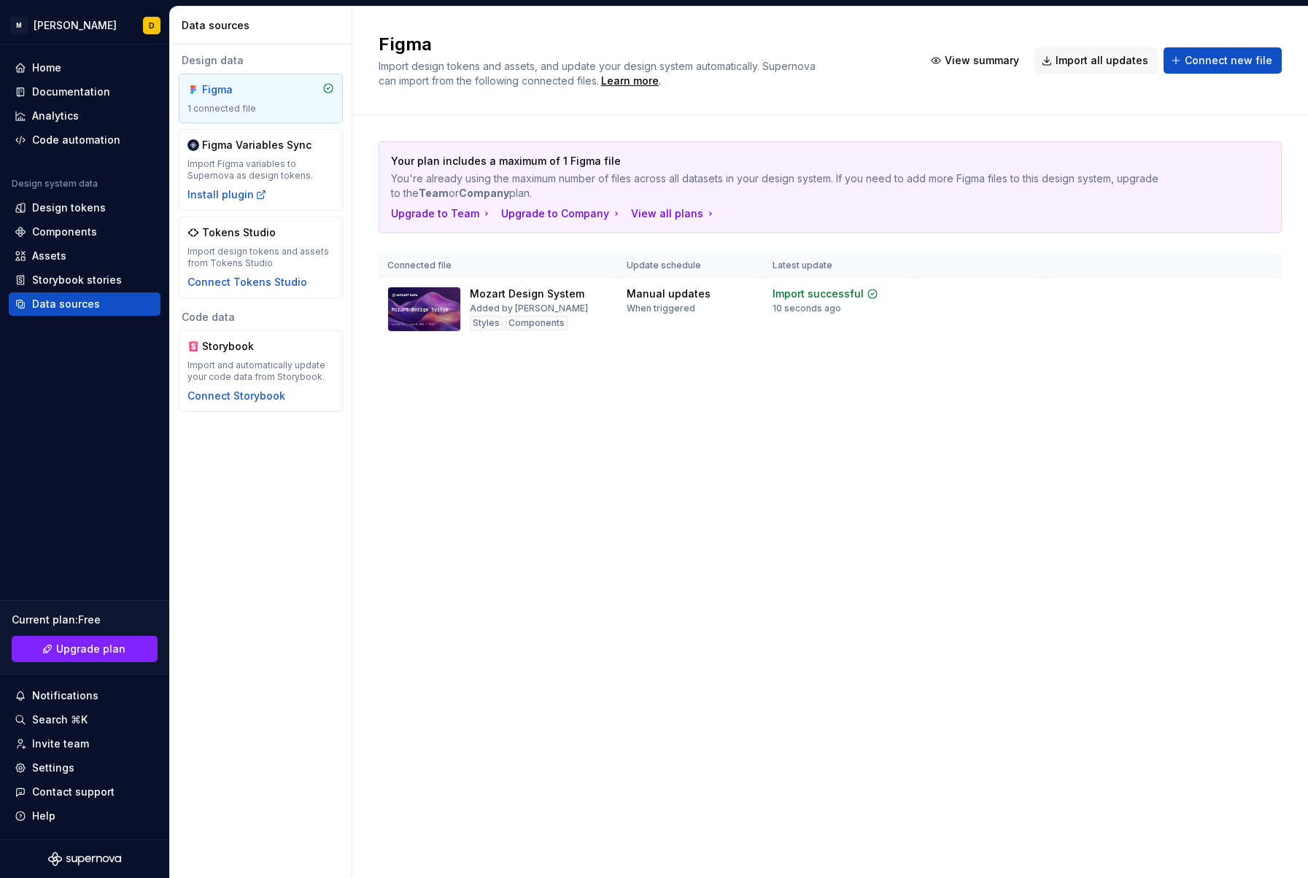
drag, startPoint x: 395, startPoint y: 175, endPoint x: 705, endPoint y: 187, distance: 311.0
click at [705, 187] on p "You're already using the maximum number of files across all datasets in your de…" at bounding box center [779, 185] width 776 height 29
click at [705, 188] on p "You're already using the maximum number of files across all datasets in your de…" at bounding box center [779, 185] width 776 height 29
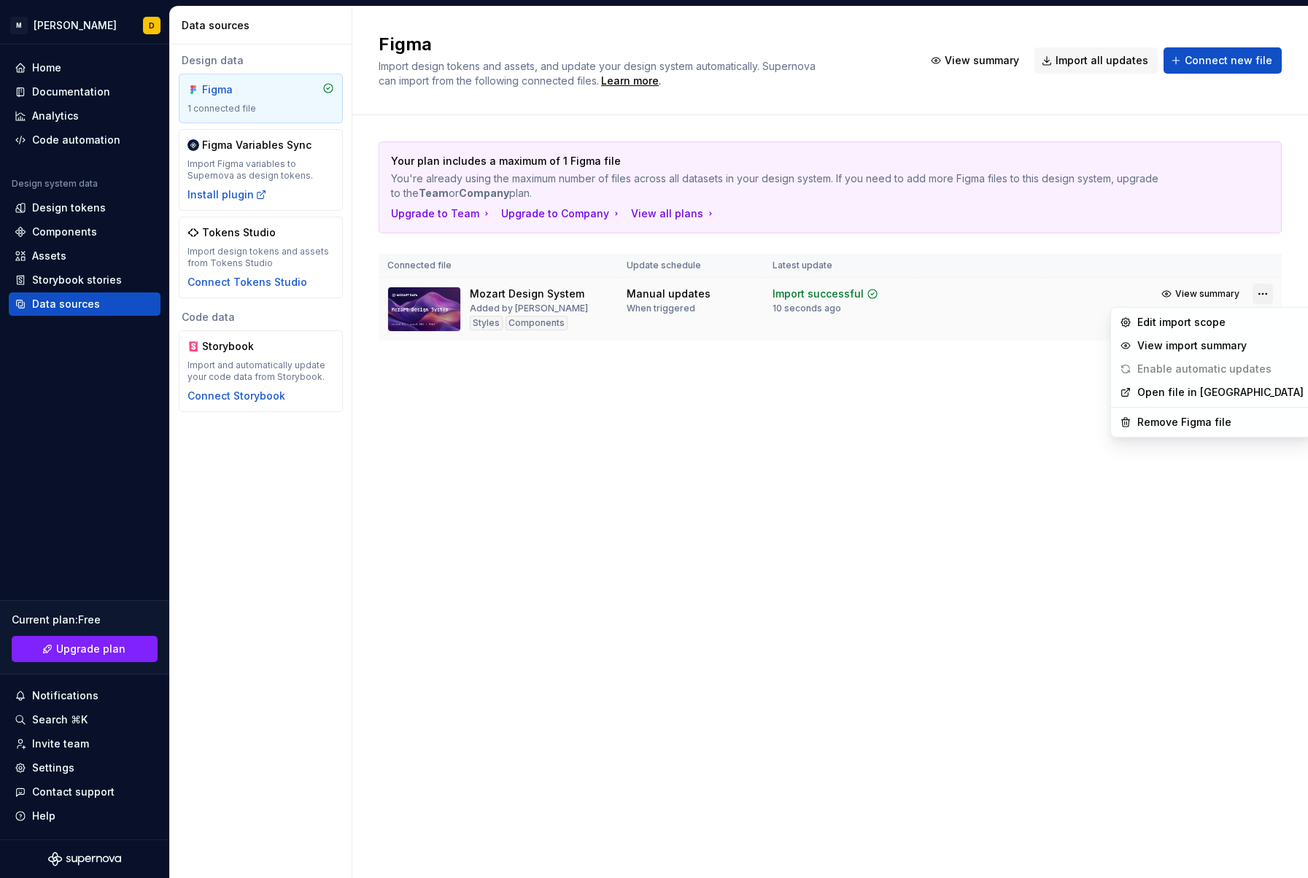
click at [1265, 290] on html "M Mozart D Home Documentation Analytics Code automation Design system data Desi…" at bounding box center [654, 439] width 1308 height 878
click at [1182, 369] on span "Enable automatic updates" at bounding box center [1195, 368] width 163 height 23
click at [886, 319] on html "M Mozart D Home Documentation Analytics Code automation Design system data Desi…" at bounding box center [654, 439] width 1308 height 878
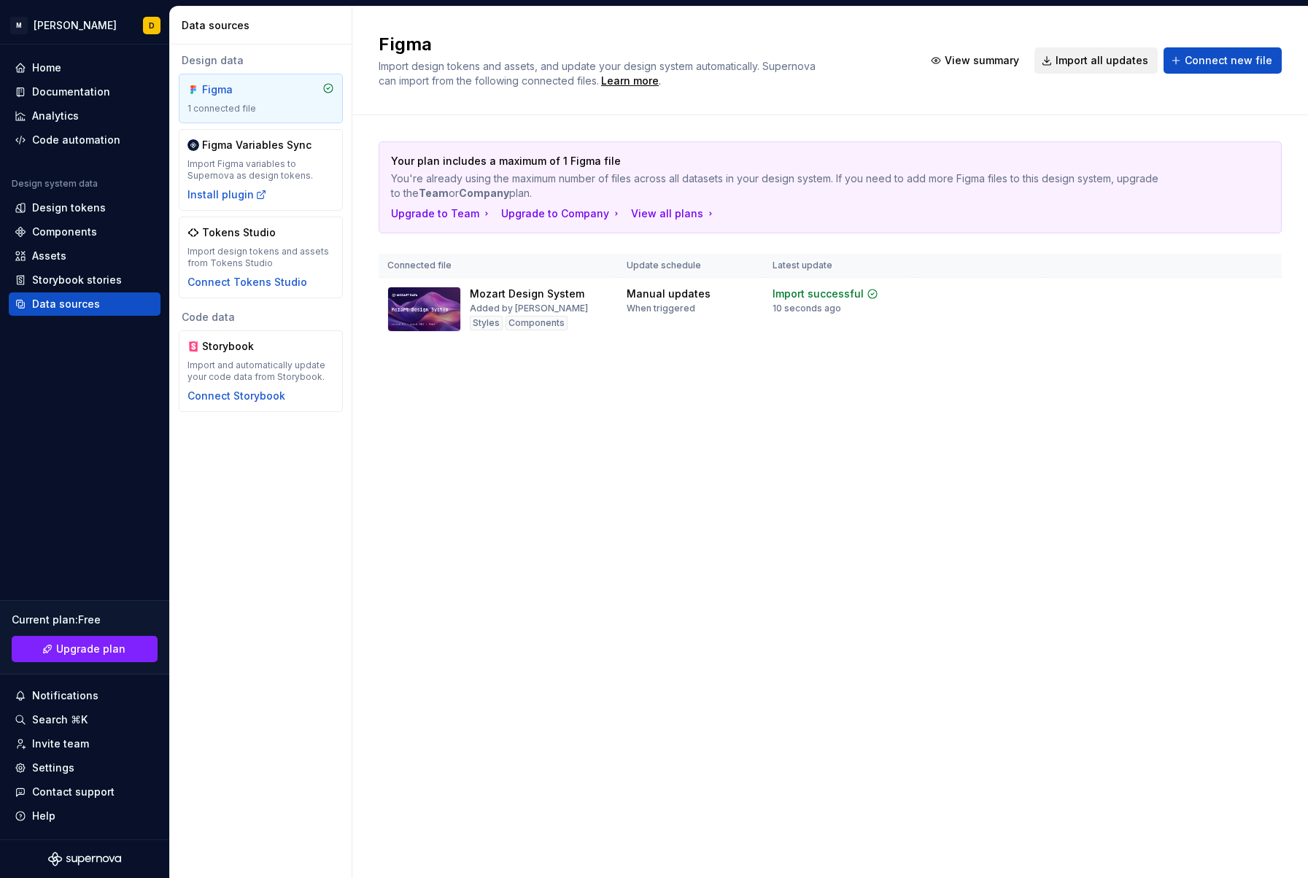
click at [1108, 57] on span "Import all updates" at bounding box center [1101, 60] width 93 height 15
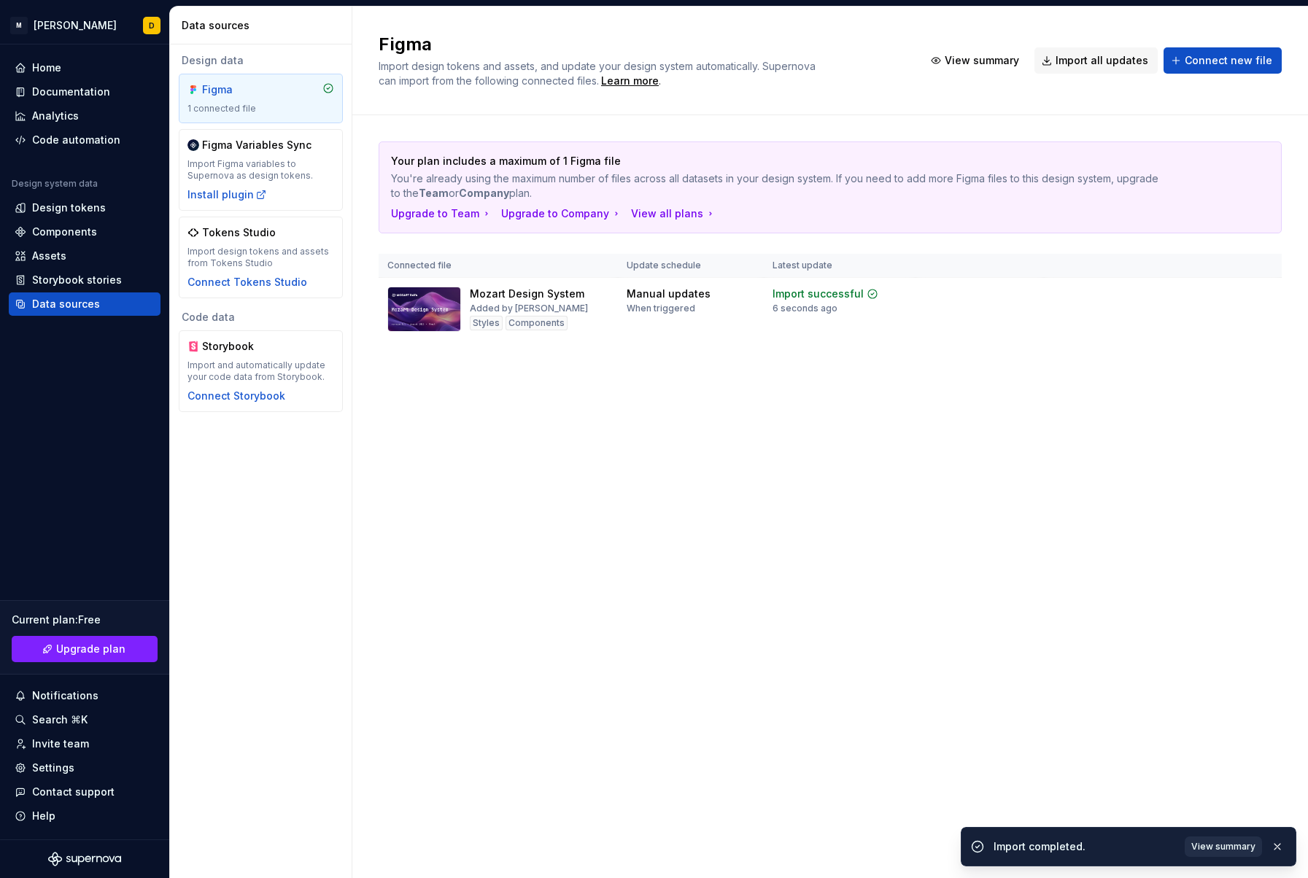
click at [1235, 842] on span "View summary" at bounding box center [1223, 847] width 64 height 12
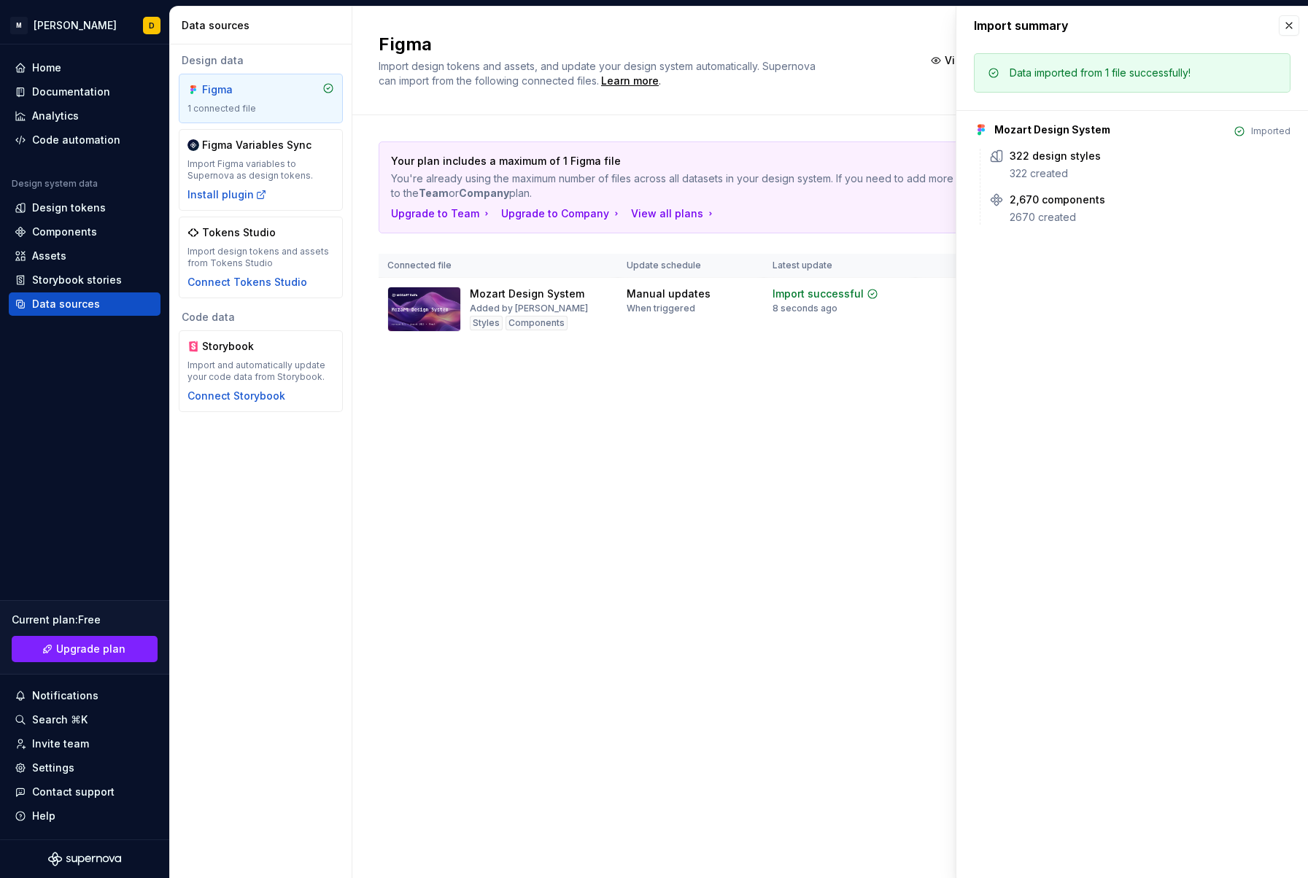
click at [764, 473] on div "Figma Import design tokens and assets, and update your design system automatica…" at bounding box center [829, 443] width 955 height 872
click at [87, 207] on div "Design tokens" at bounding box center [69, 208] width 74 height 15
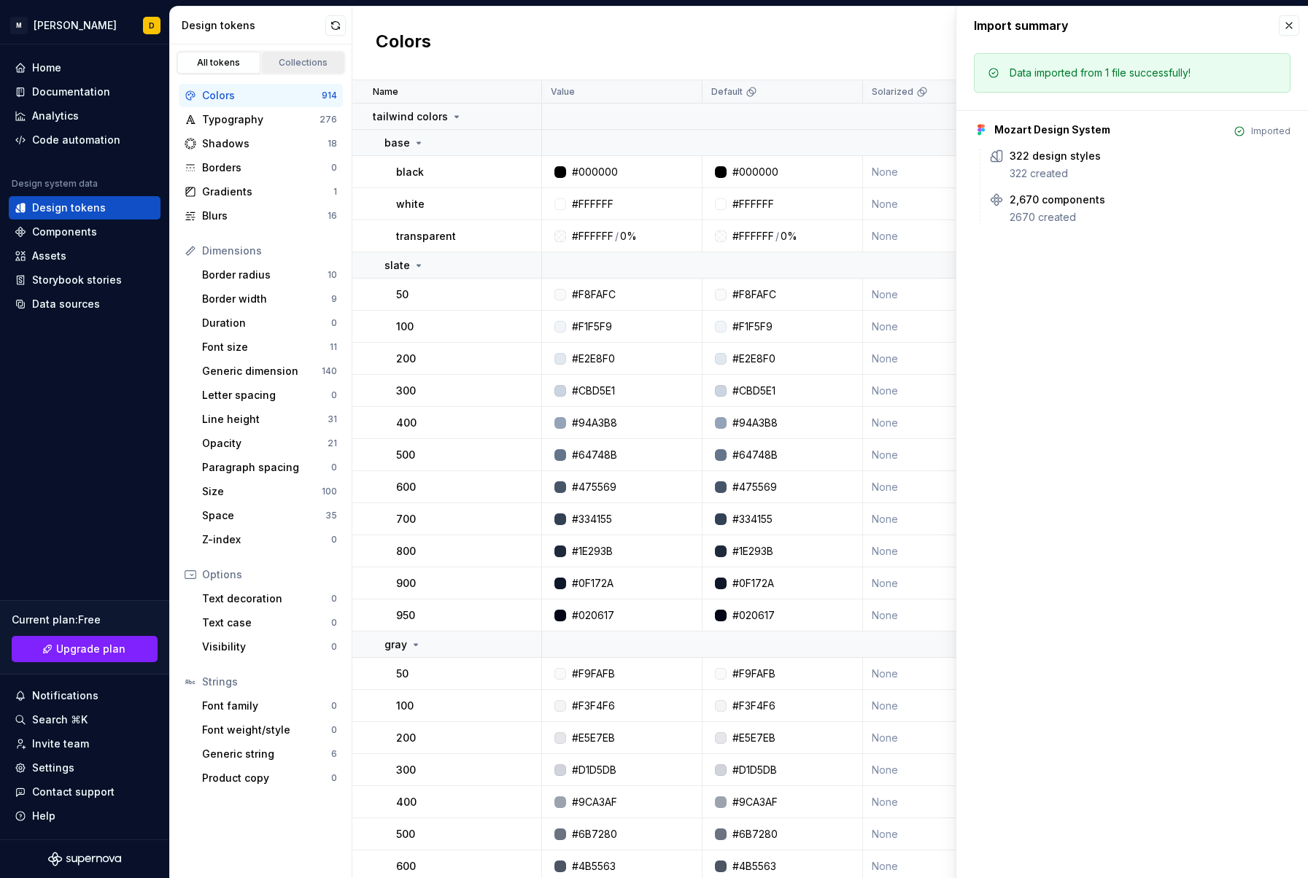
click at [282, 60] on div "Collections" at bounding box center [303, 63] width 73 height 12
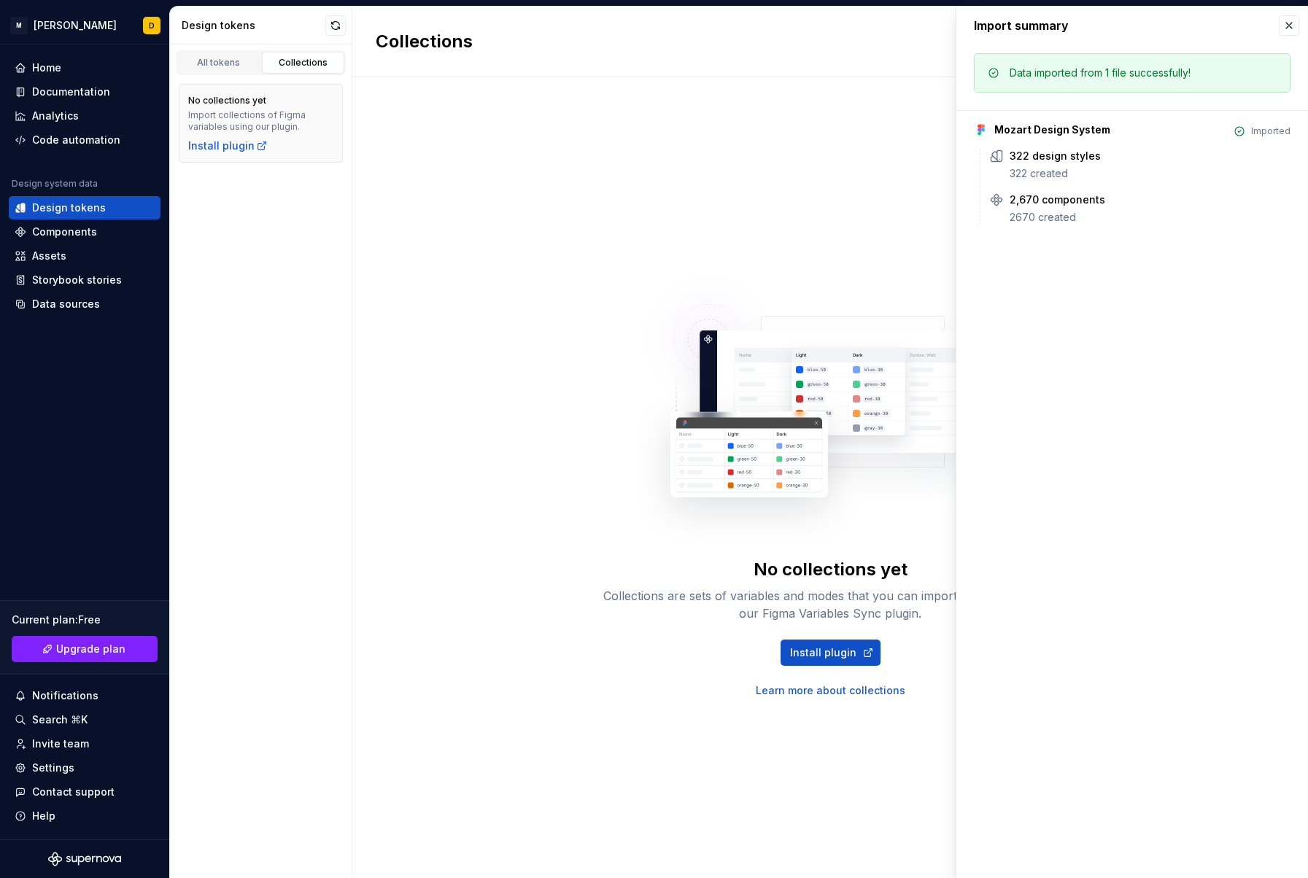
click at [721, 612] on div "Collections are sets of variables and modes that you can import from Figma usin…" at bounding box center [830, 604] width 467 height 35
click at [1289, 23] on button "button" at bounding box center [1289, 25] width 20 height 20
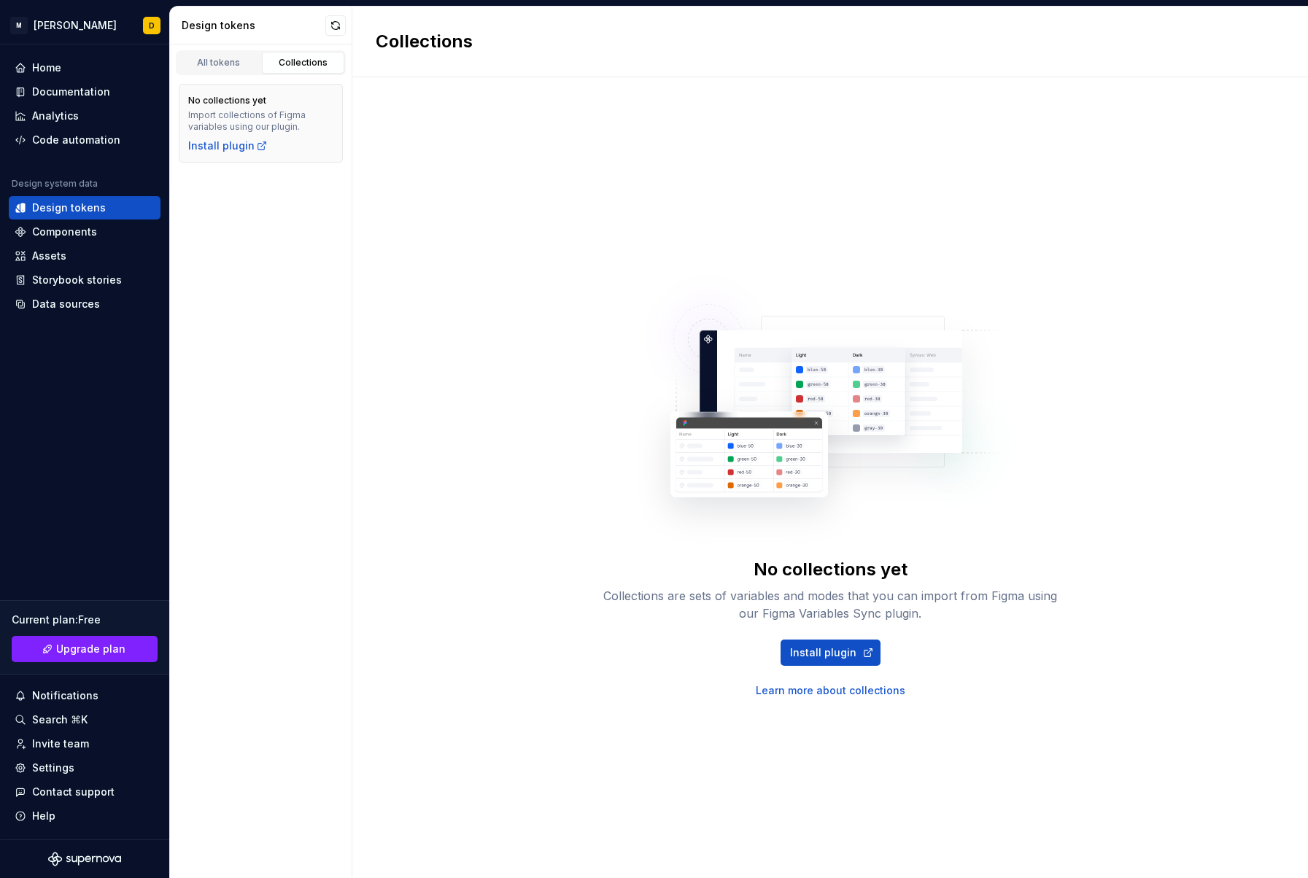
click at [233, 50] on div "All tokens Collections" at bounding box center [261, 62] width 170 height 25
click at [222, 64] on div "All tokens" at bounding box center [218, 63] width 73 height 12
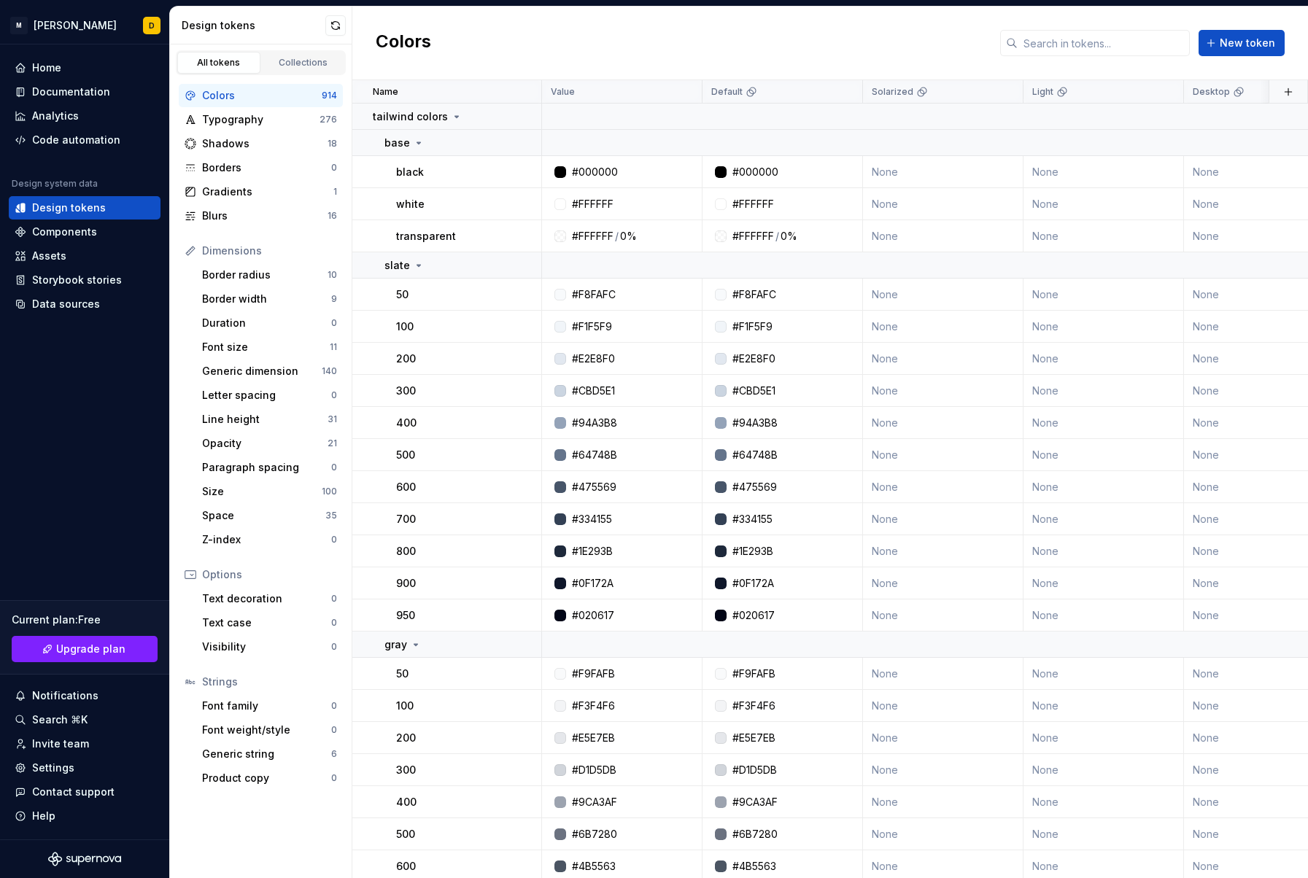
click at [239, 99] on div "Colors" at bounding box center [262, 95] width 120 height 15
click at [228, 120] on div "Typography" at bounding box center [260, 119] width 117 height 15
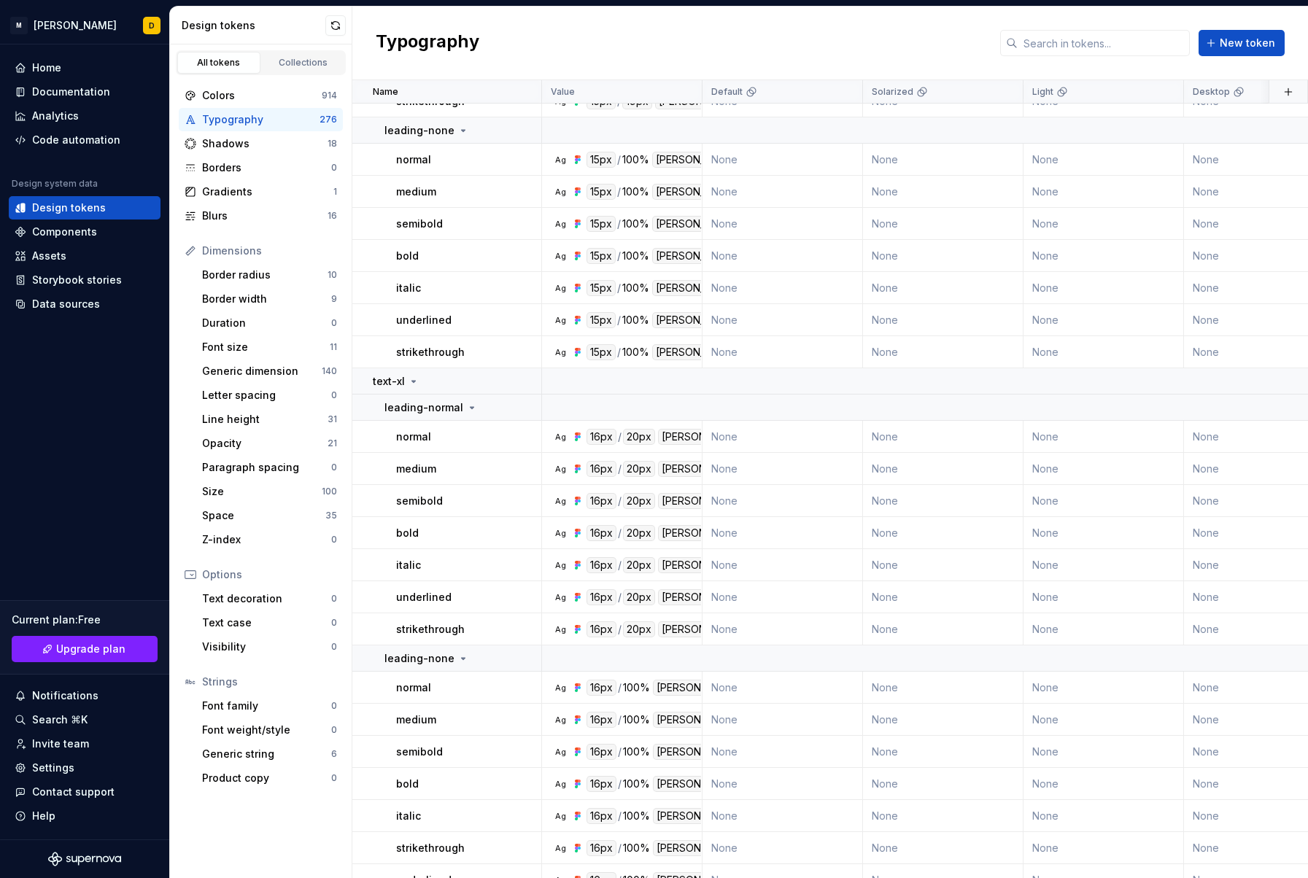
scroll to position [3060, 0]
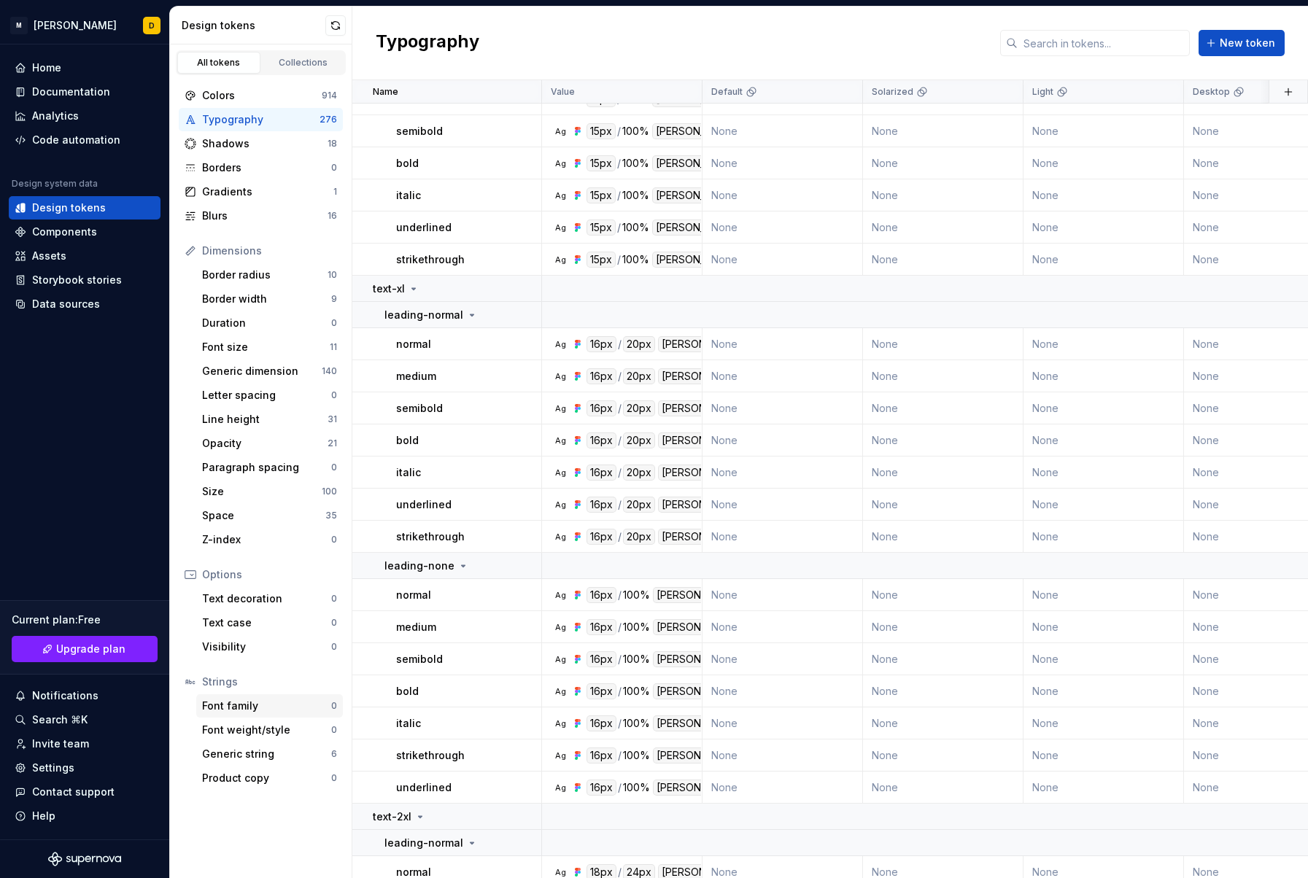
click at [247, 712] on div "Font family" at bounding box center [266, 706] width 129 height 15
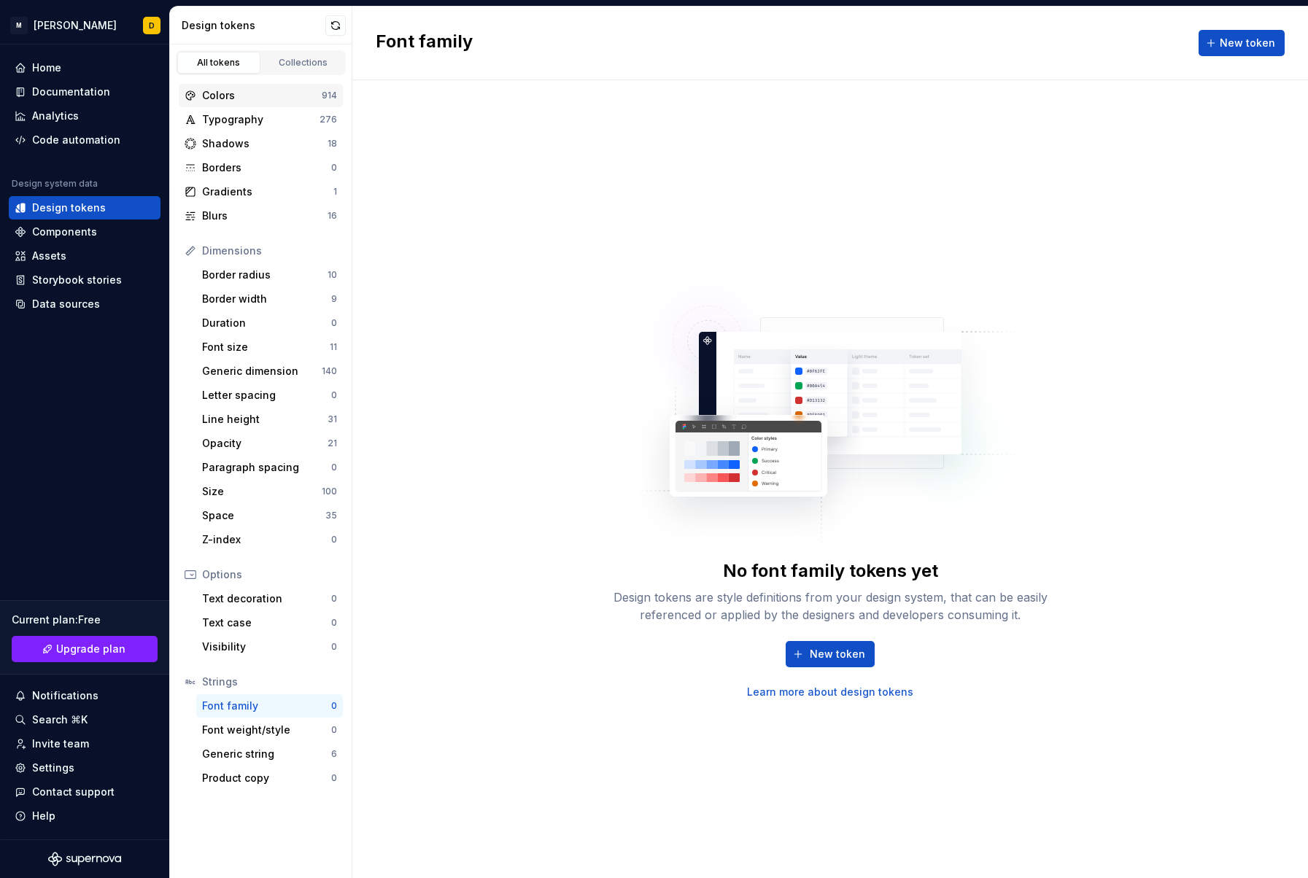
click at [265, 93] on div "Colors" at bounding box center [262, 95] width 120 height 15
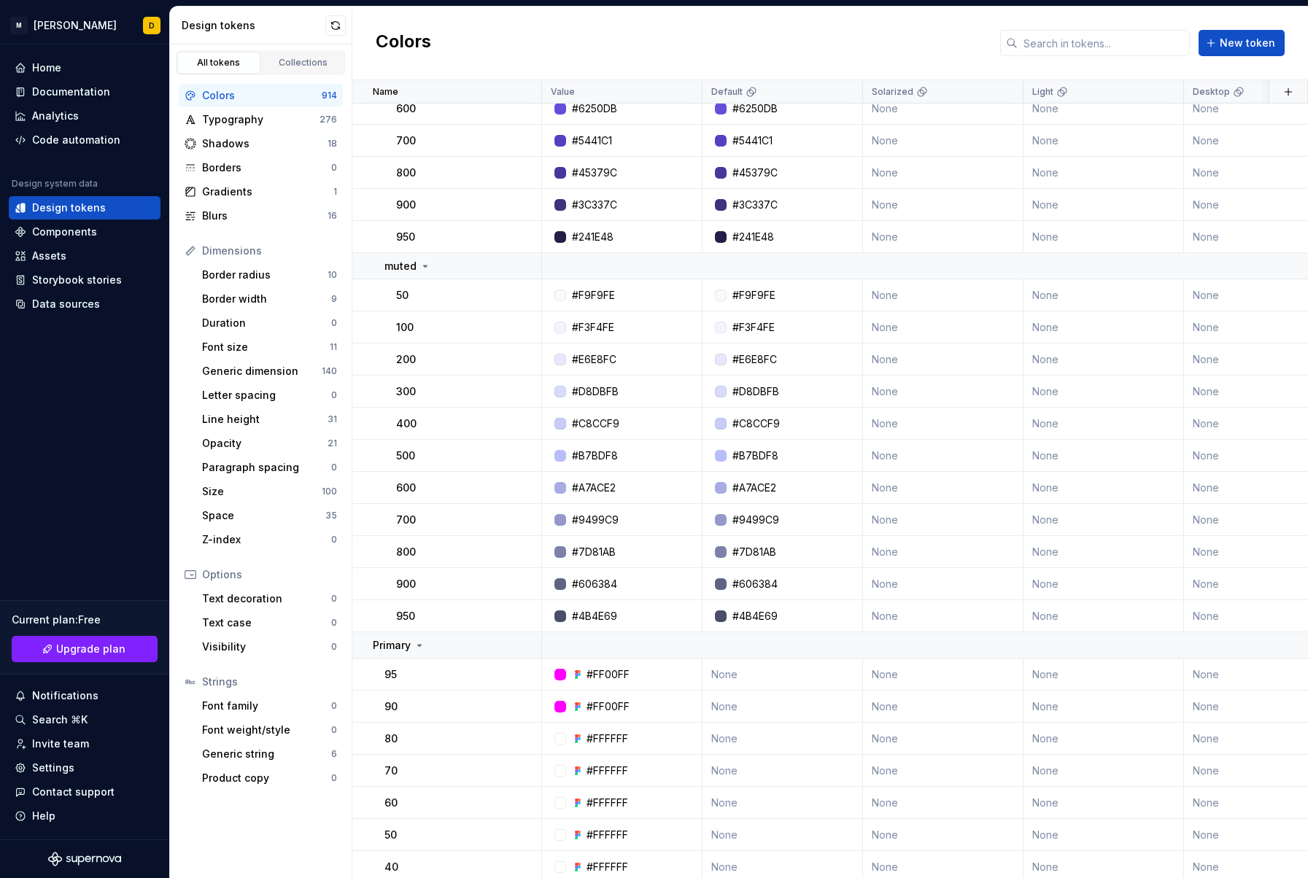
scroll to position [31499, 0]
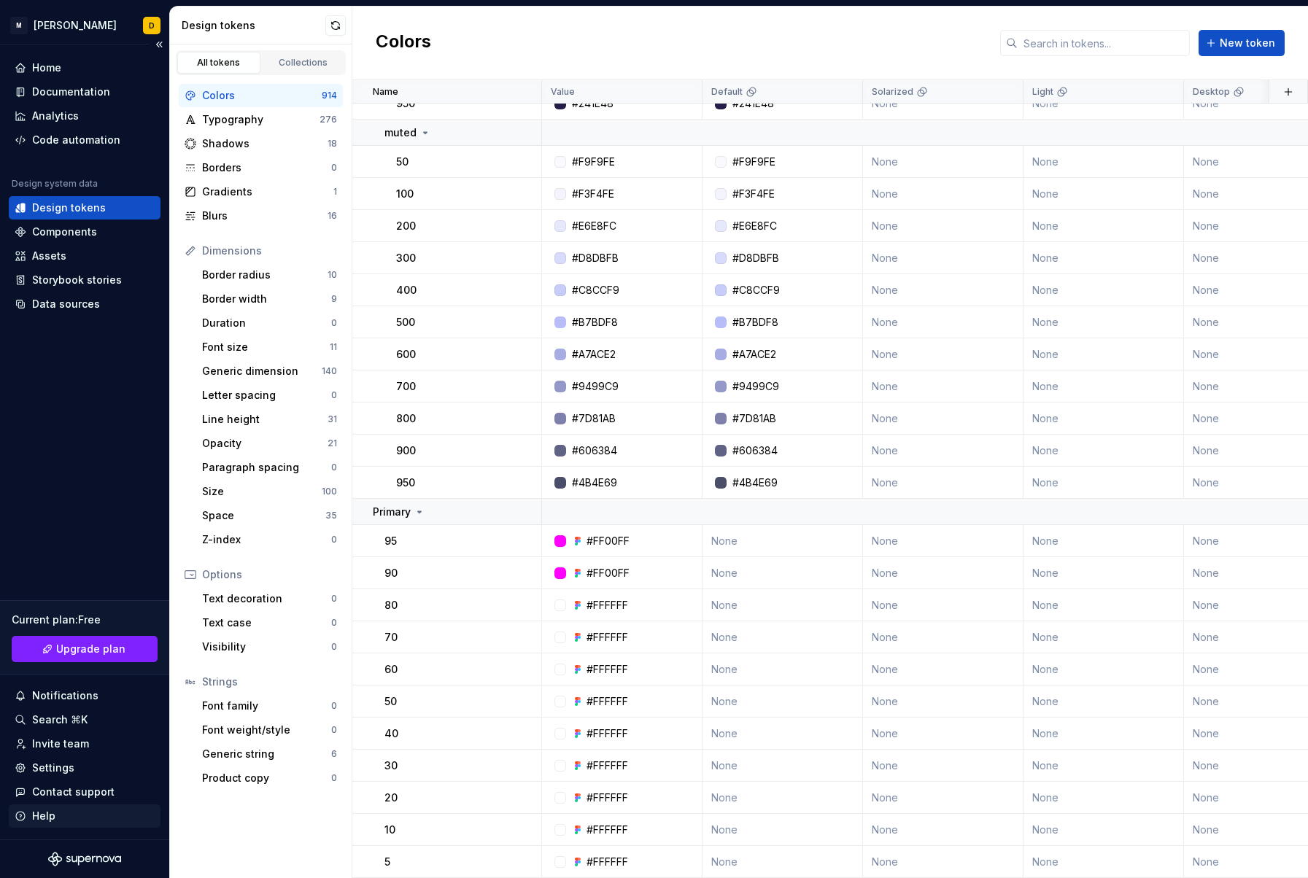
click at [42, 818] on div "Help" at bounding box center [43, 816] width 23 height 15
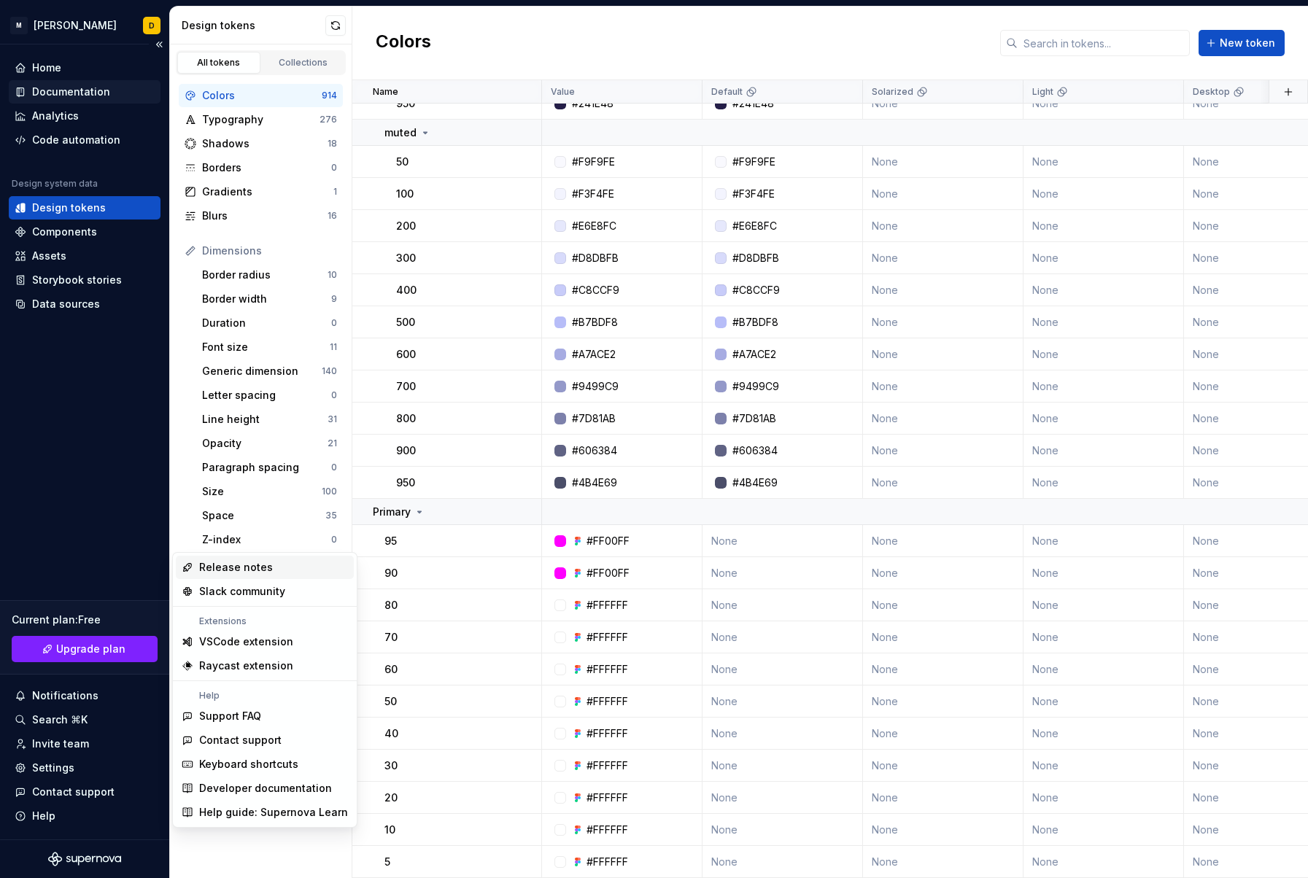
click at [77, 87] on div "Documentation" at bounding box center [71, 92] width 78 height 15
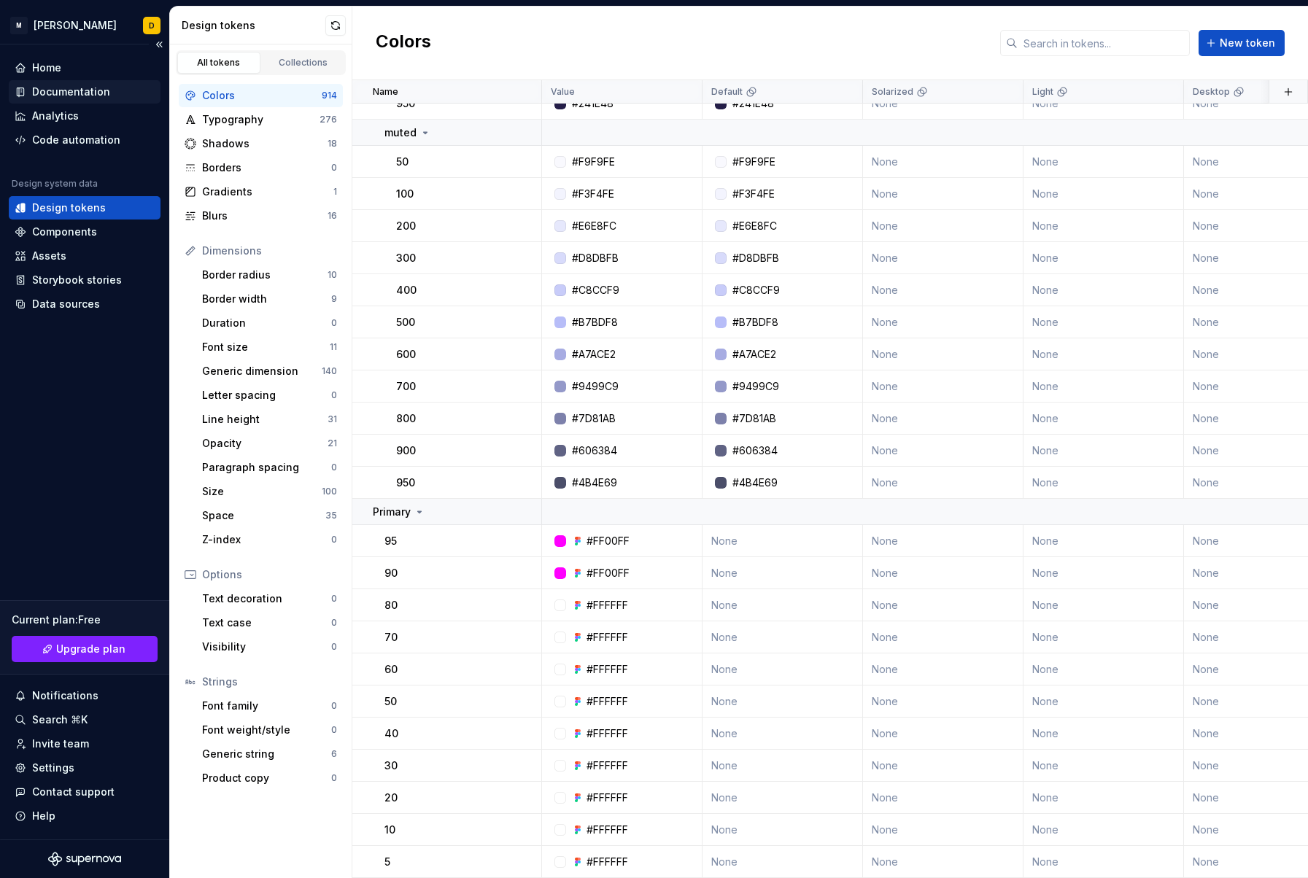
click at [72, 87] on div "Documentation" at bounding box center [71, 92] width 78 height 15
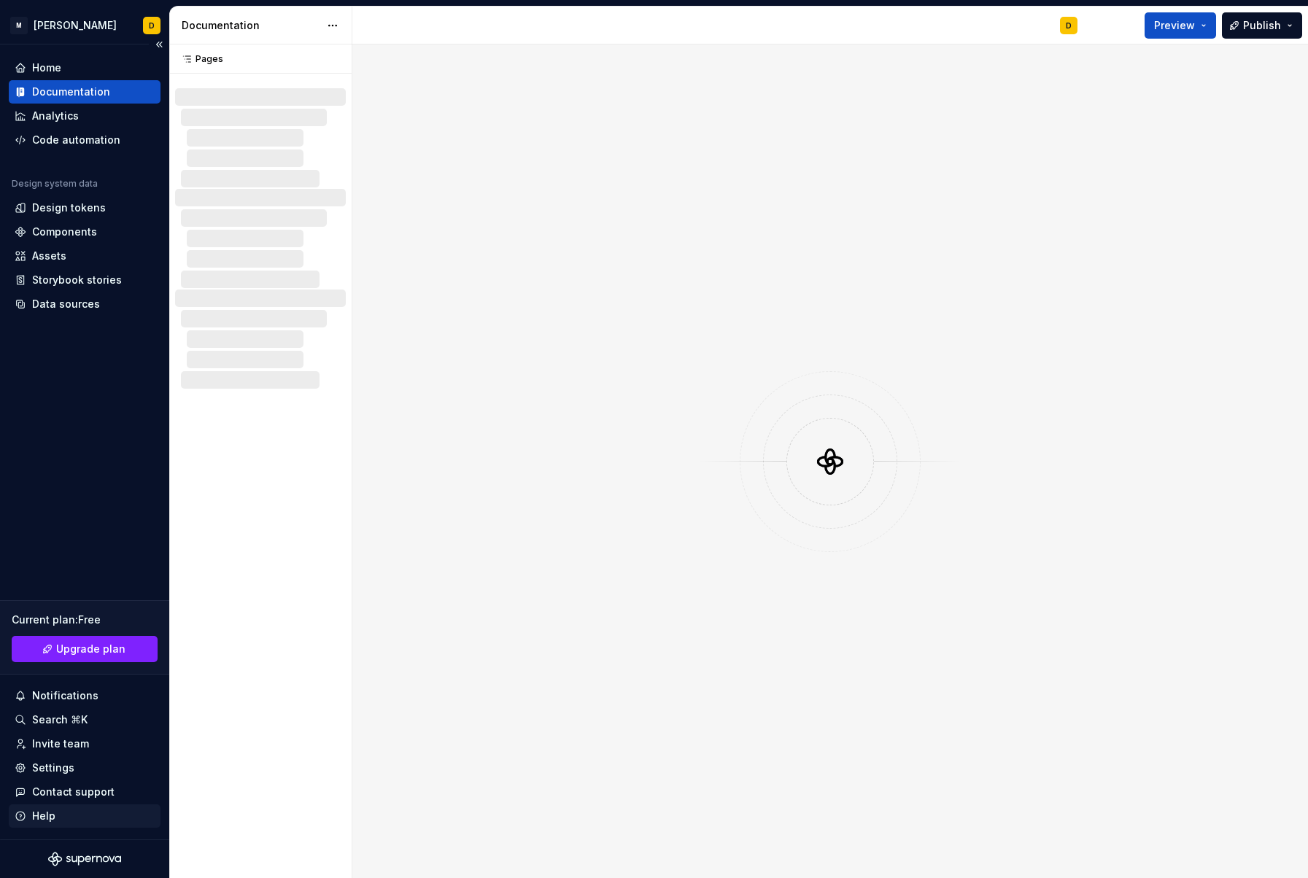
click at [45, 813] on div "Help" at bounding box center [43, 816] width 23 height 15
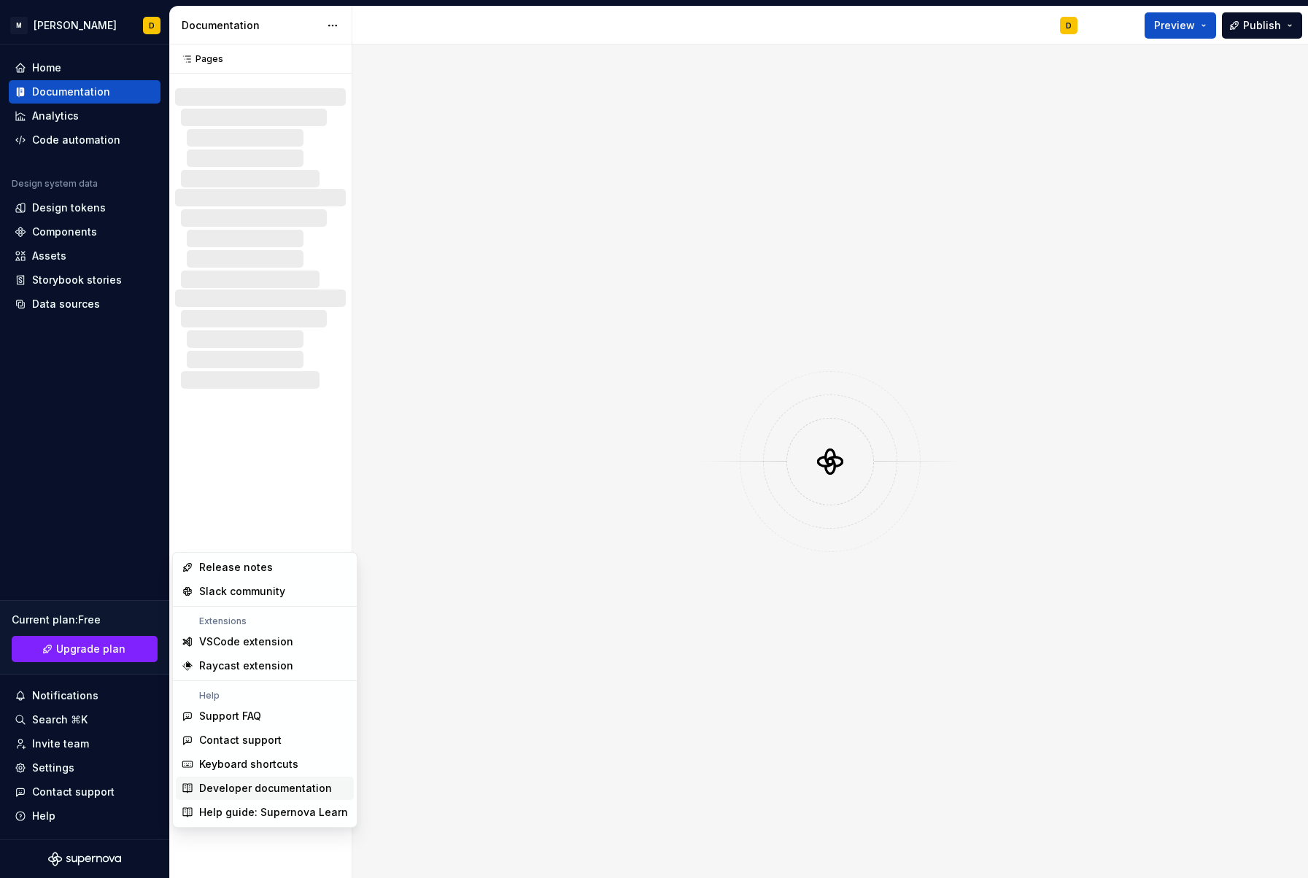
click at [236, 789] on div "Developer documentation" at bounding box center [265, 788] width 133 height 15
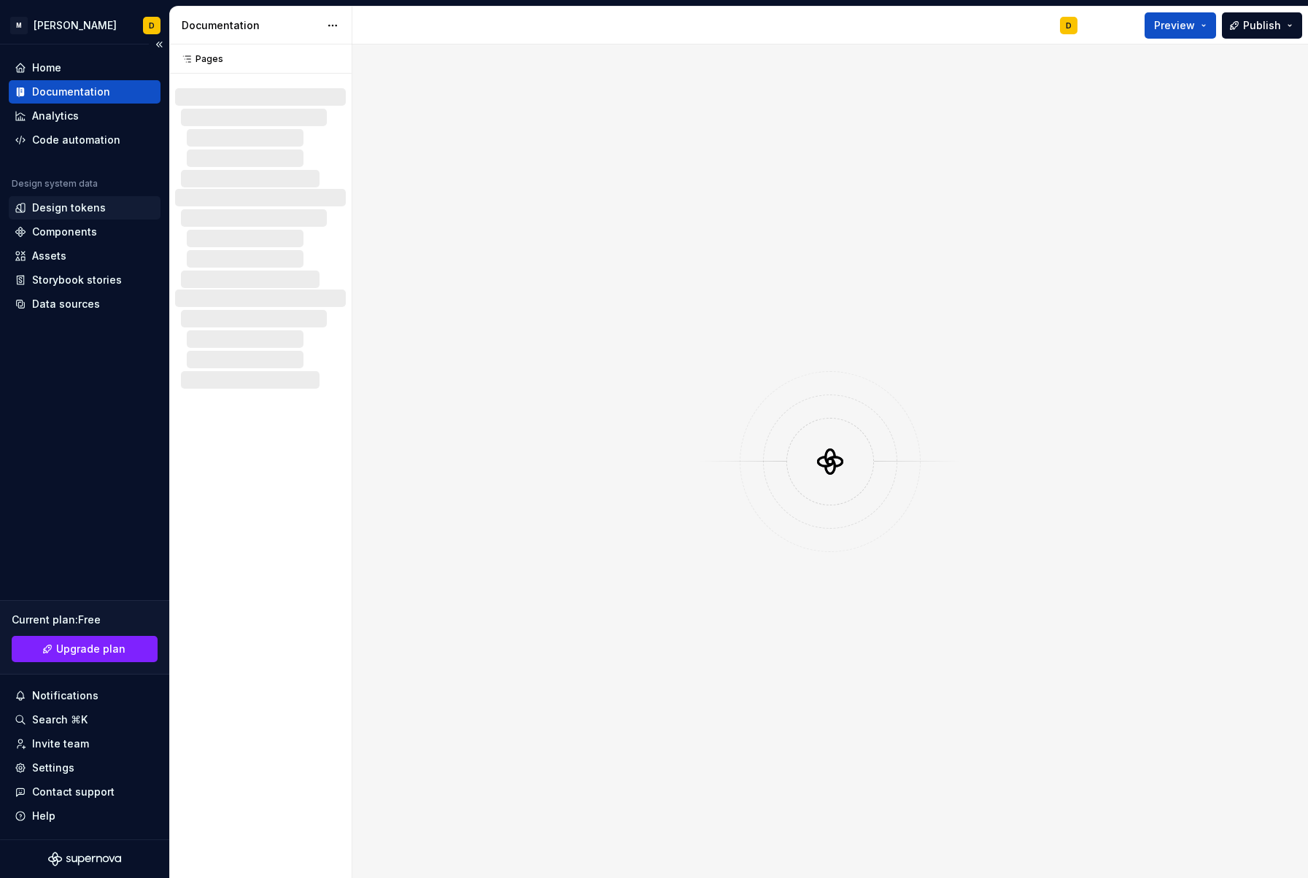
click at [69, 203] on div "Design tokens" at bounding box center [69, 208] width 74 height 15
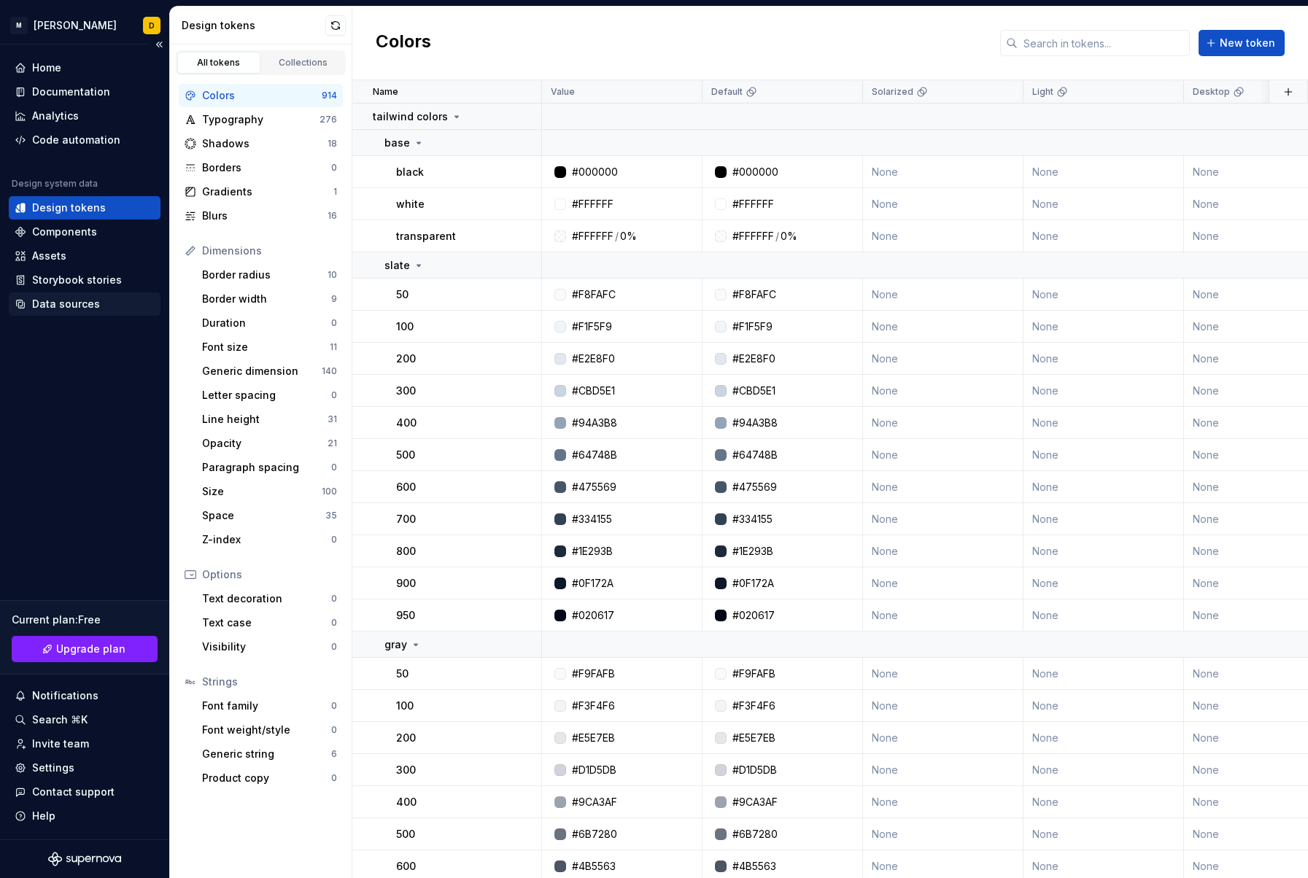
click at [84, 301] on div "Data sources" at bounding box center [66, 304] width 68 height 15
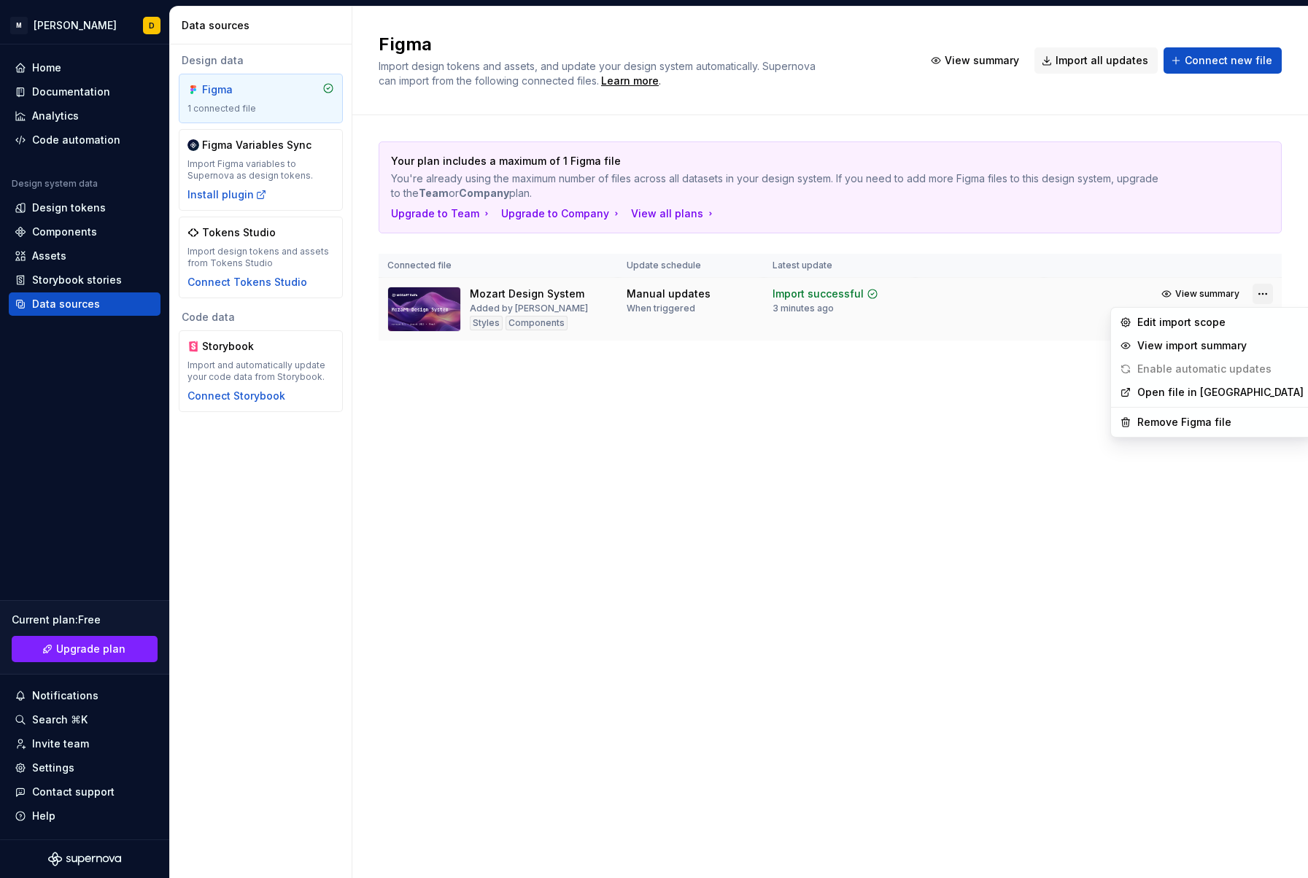
click at [1265, 297] on html "M Mozart D Home Documentation Analytics Code automation Design system data Desi…" at bounding box center [654, 439] width 1308 height 878
click at [1155, 423] on div "Remove Figma file" at bounding box center [1220, 422] width 166 height 15
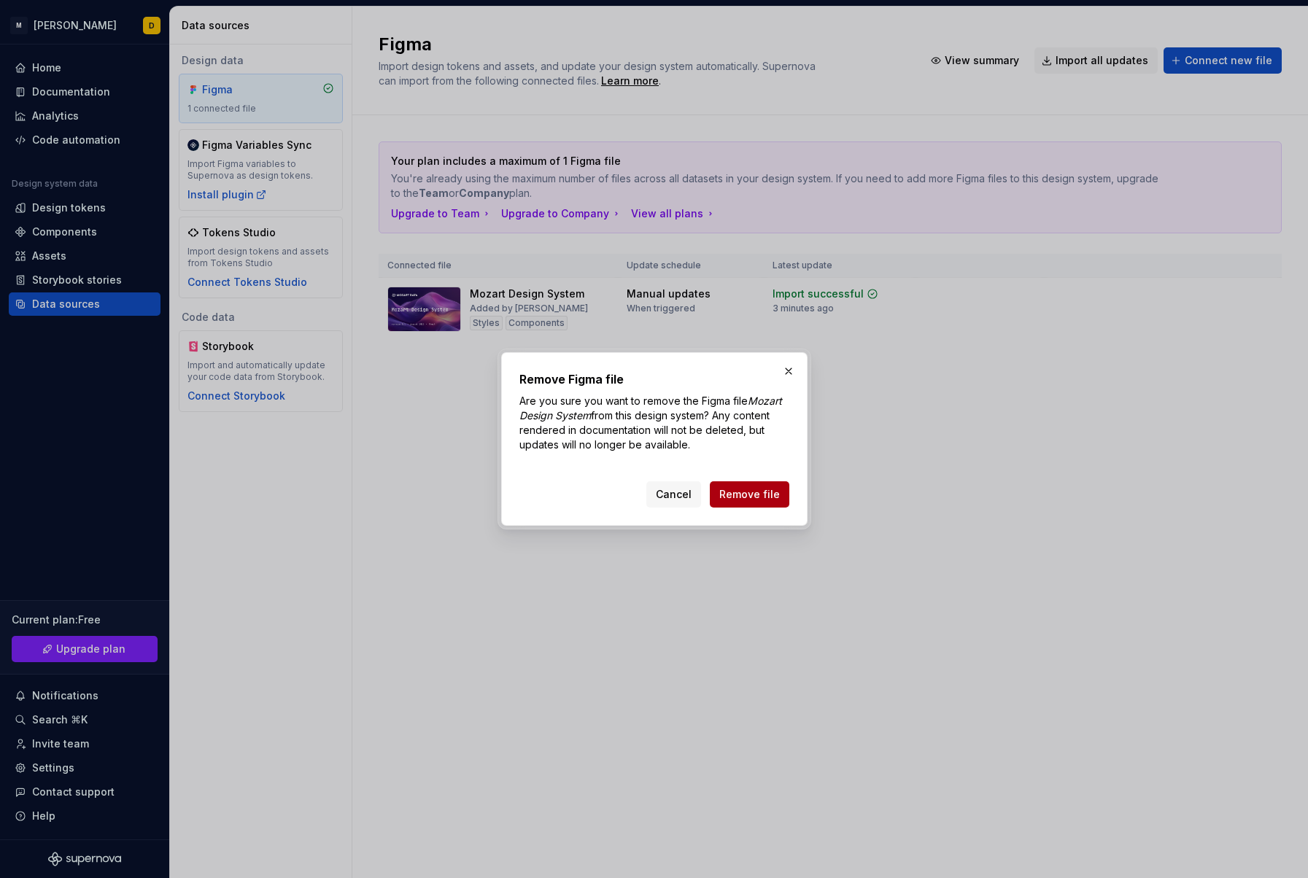
click at [749, 497] on span "Remove file" at bounding box center [749, 494] width 61 height 15
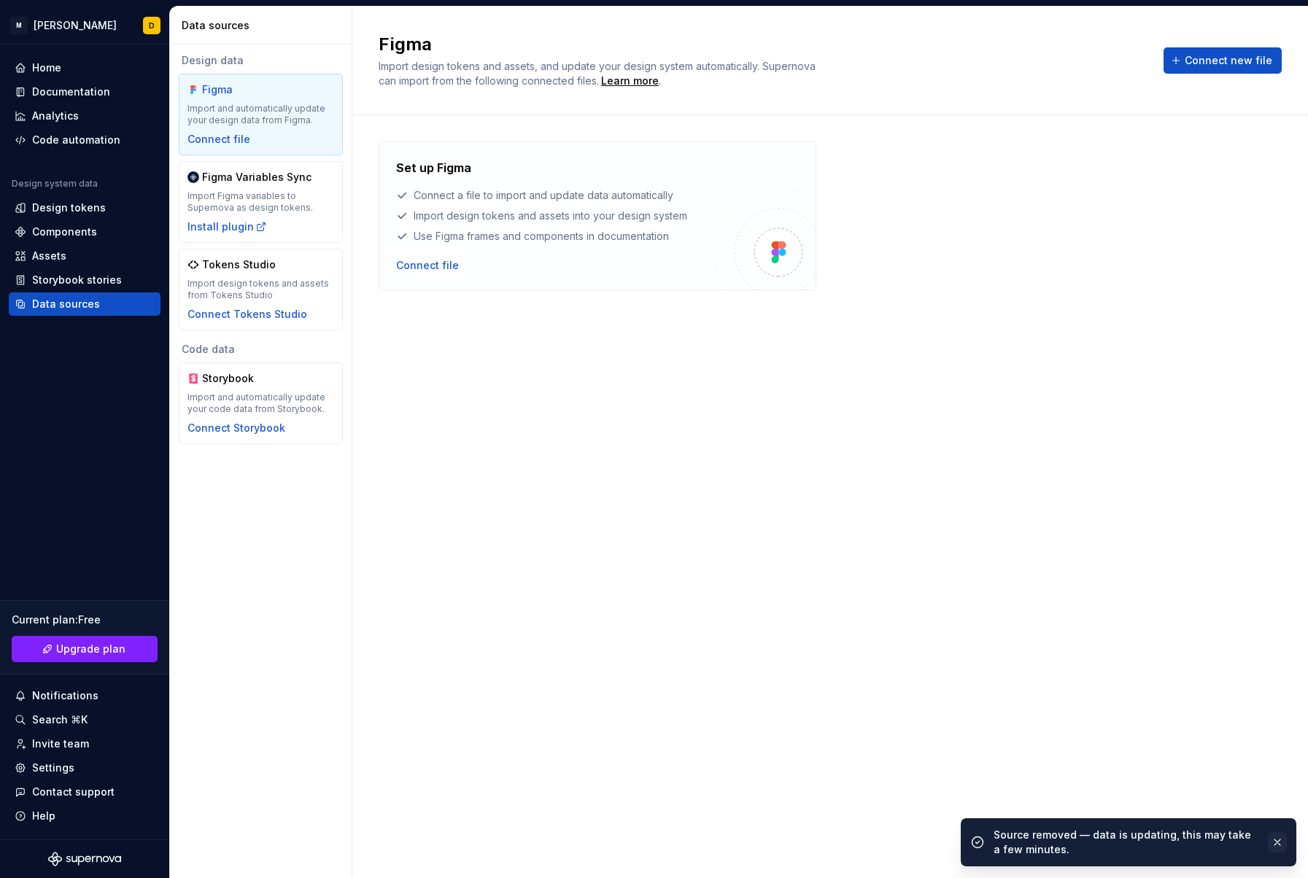
click at [1272, 837] on button "button" at bounding box center [1277, 842] width 19 height 20
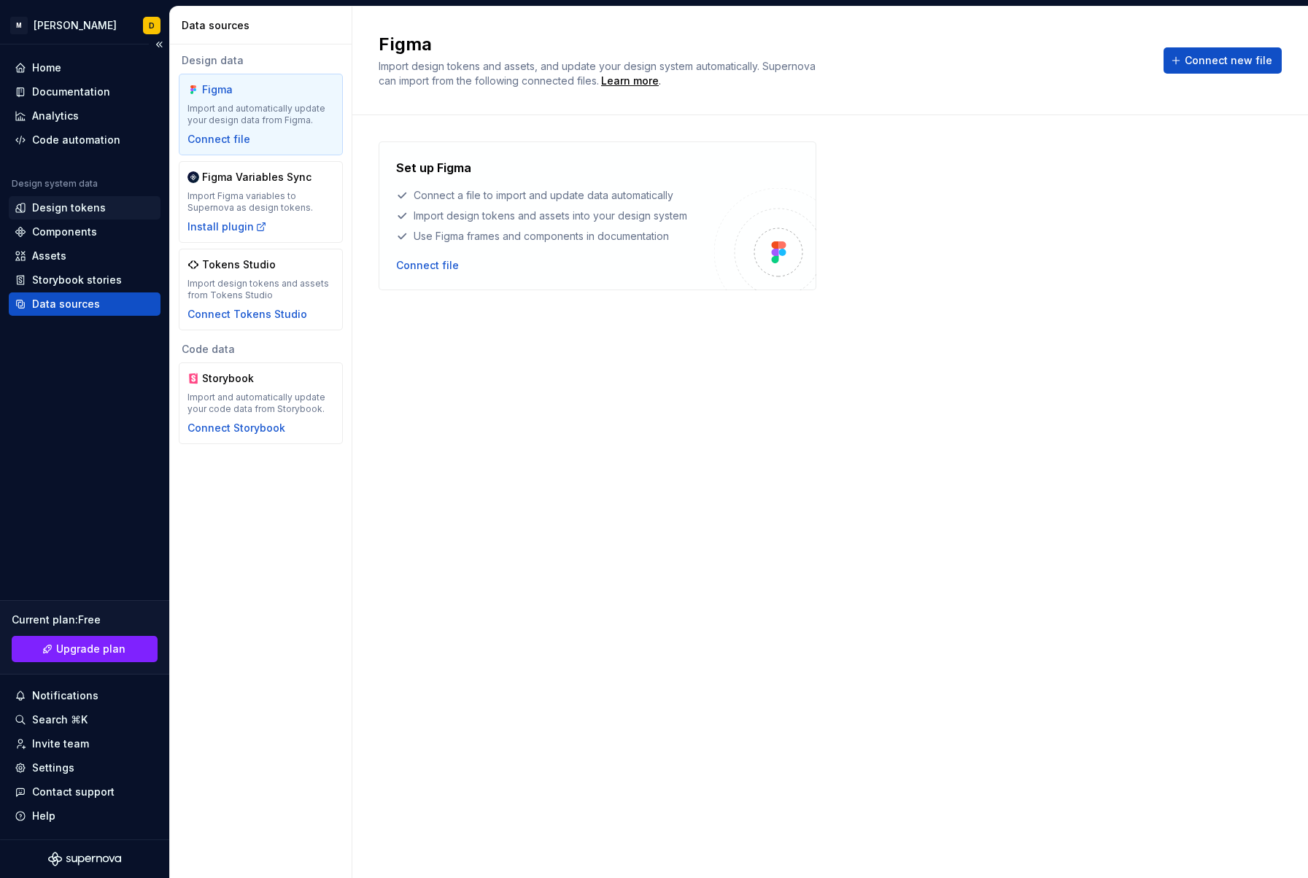
click at [50, 205] on div "Design tokens" at bounding box center [69, 208] width 74 height 15
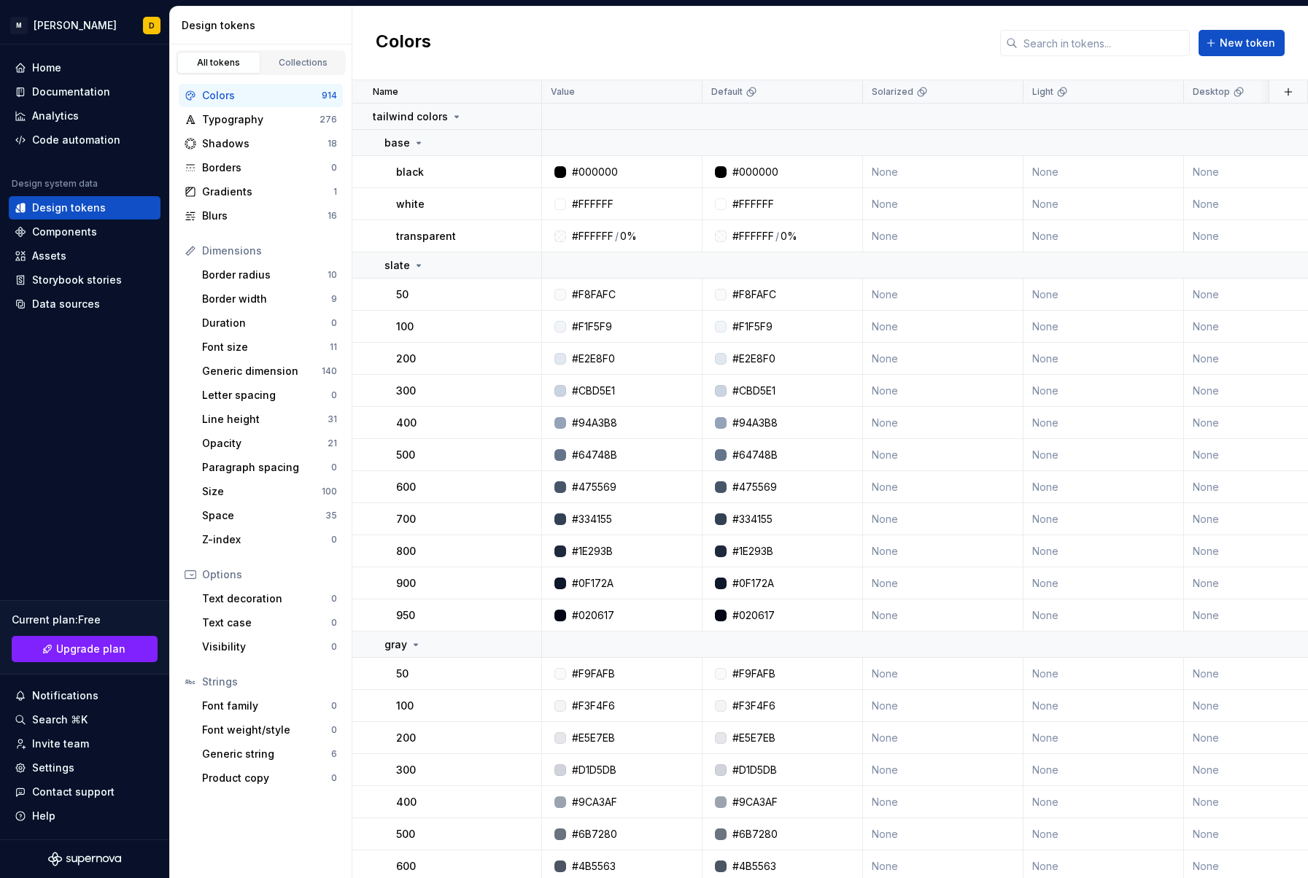
click at [258, 92] on div "Colors" at bounding box center [262, 95] width 120 height 15
click at [83, 295] on div "Data sources" at bounding box center [85, 303] width 152 height 23
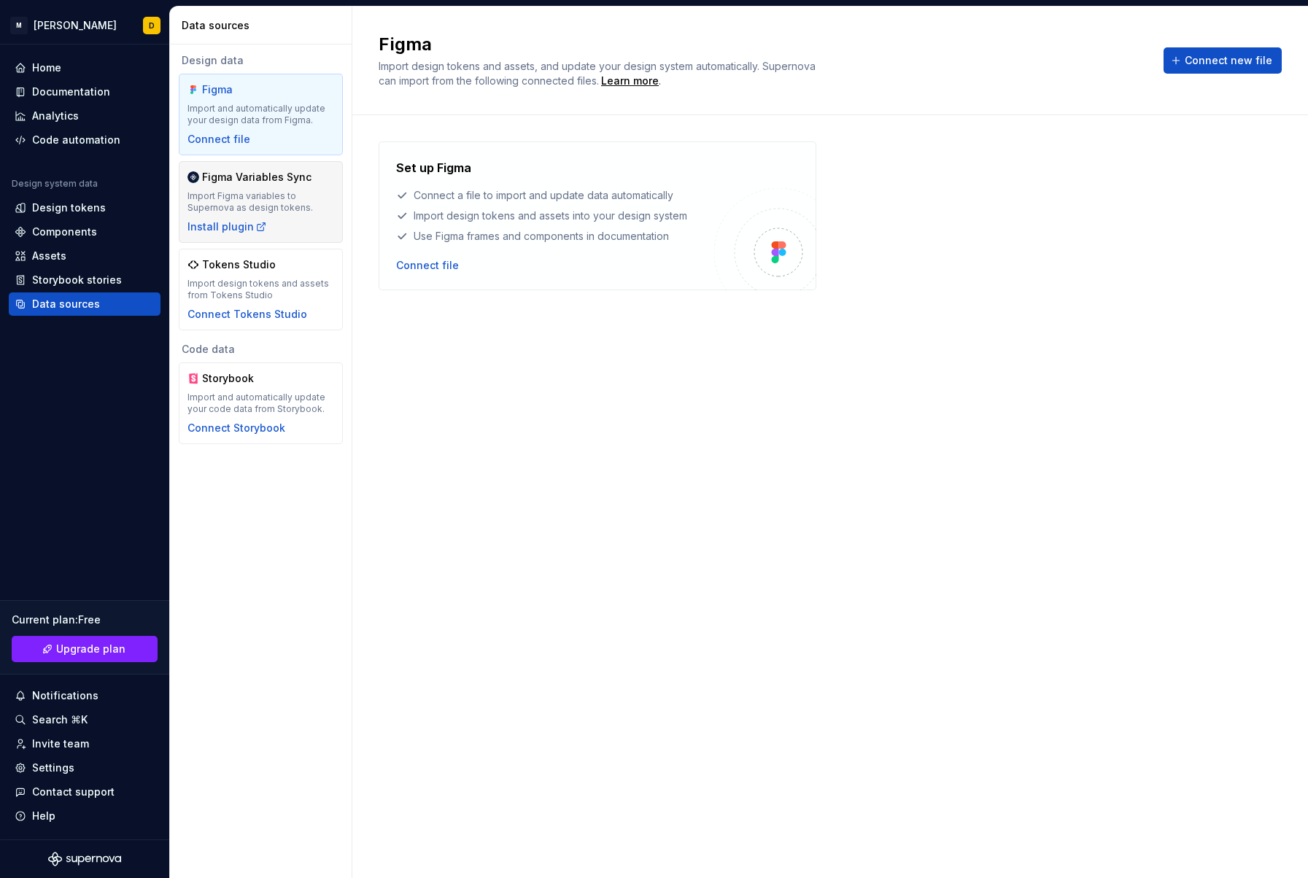
click at [269, 195] on div "Import Figma variables to Supernova as design tokens." at bounding box center [260, 201] width 147 height 23
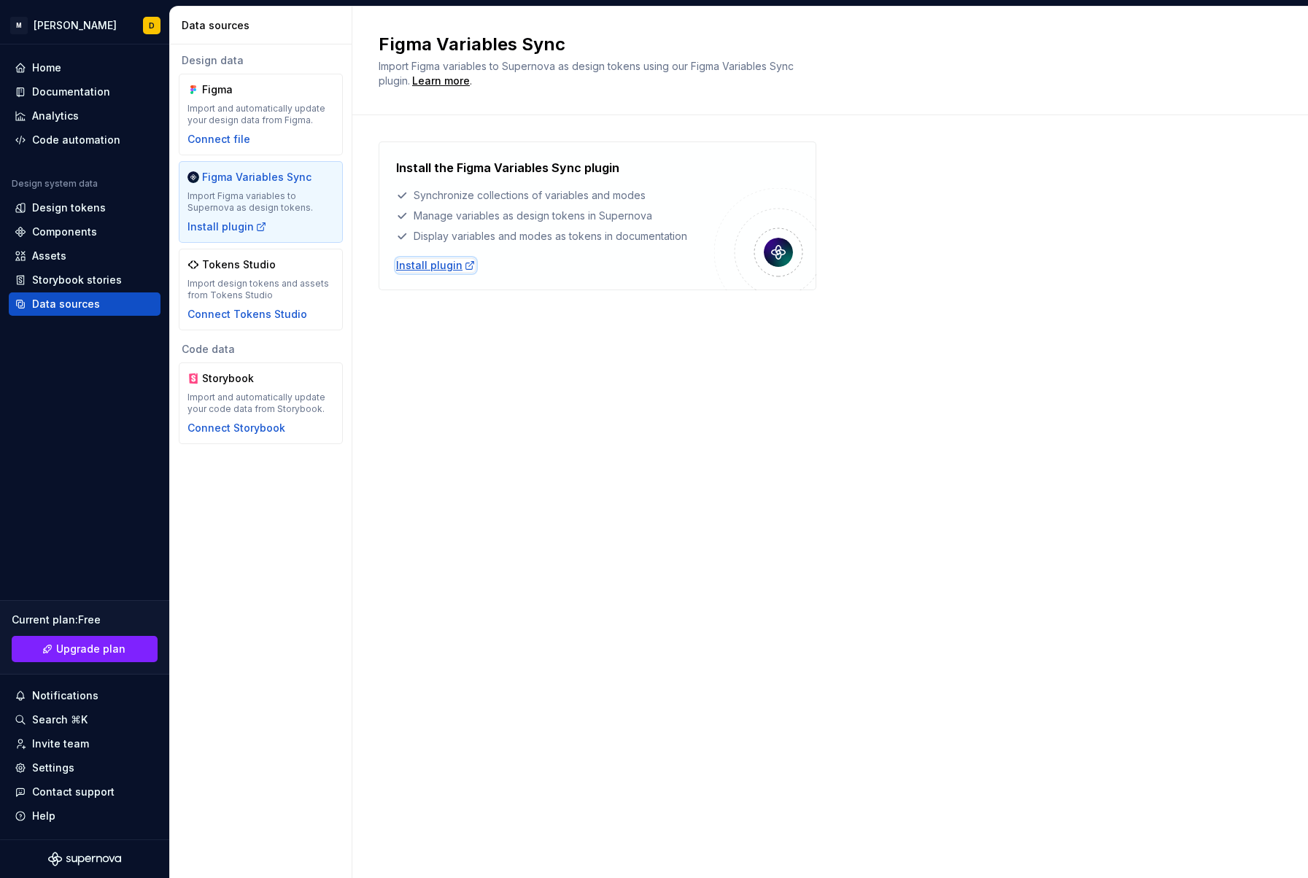
click at [446, 266] on div "Install plugin" at bounding box center [436, 265] width 80 height 15
